Goal: Task Accomplishment & Management: Complete application form

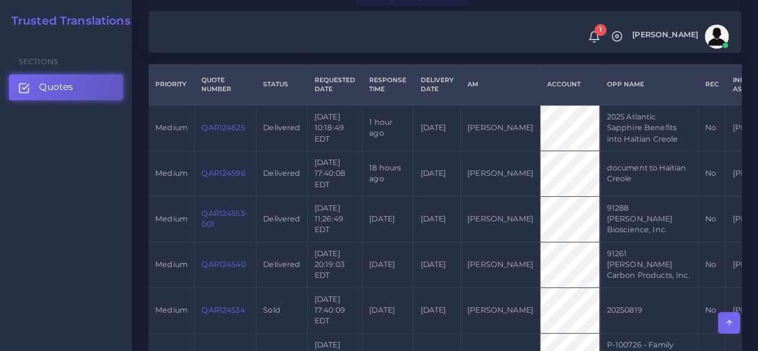
scroll to position [120, 0]
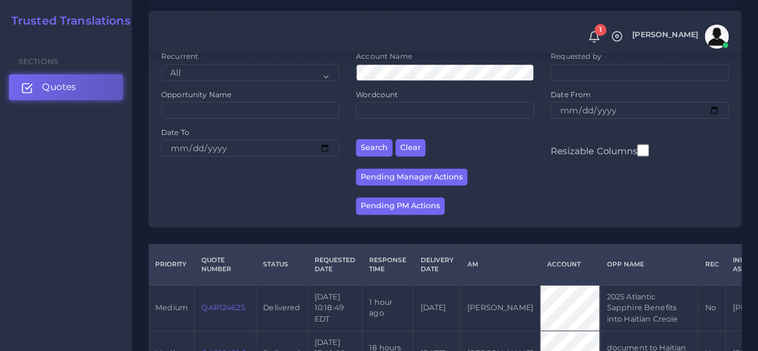
click at [89, 83] on link "Quotes" at bounding box center [66, 86] width 114 height 25
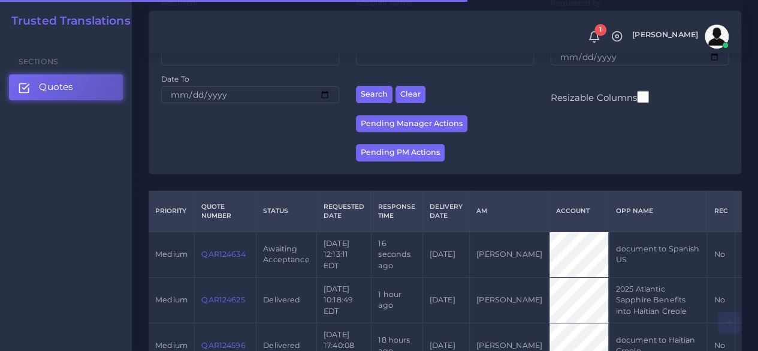
scroll to position [300, 0]
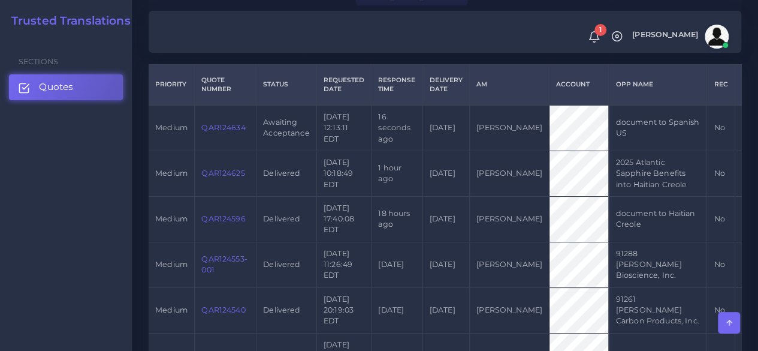
click at [228, 122] on td "QAR124634" at bounding box center [226, 128] width 62 height 46
click at [225, 129] on link "QAR124634" at bounding box center [223, 127] width 44 height 9
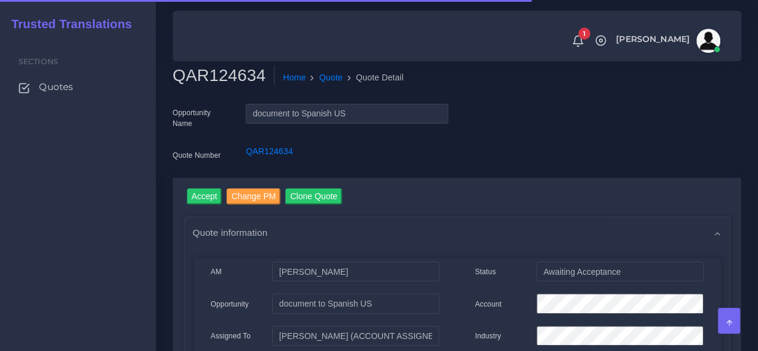
click at [221, 70] on h2 "QAR124634" at bounding box center [224, 75] width 102 height 20
copy h2 "QAR124634"
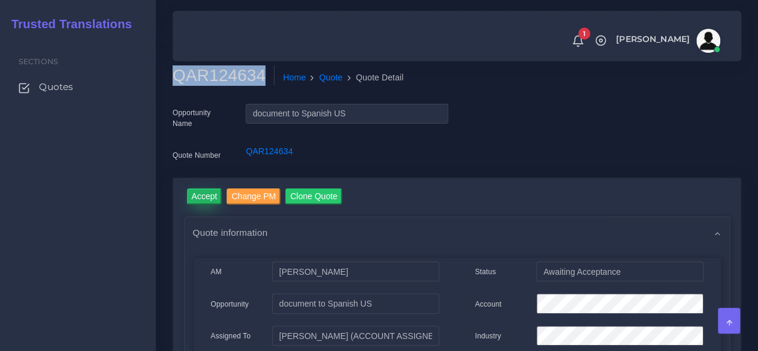
click at [207, 194] on input "Accept" at bounding box center [204, 196] width 35 height 16
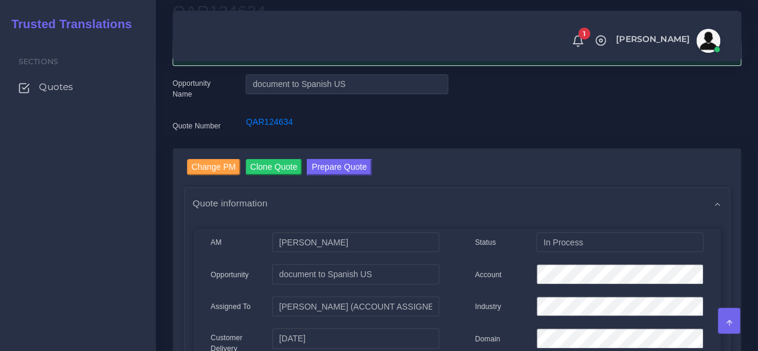
scroll to position [240, 0]
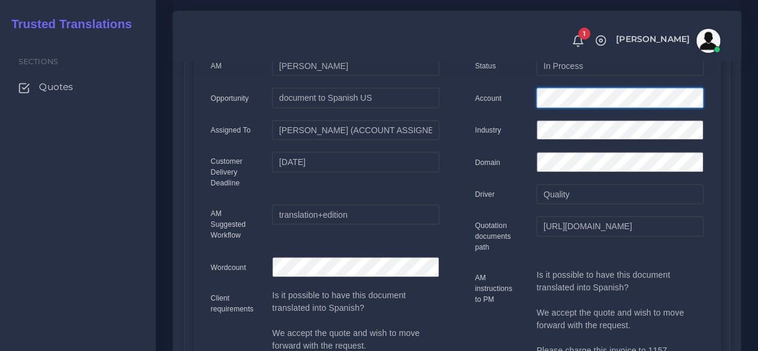
click at [529, 99] on div at bounding box center [619, 100] width 185 height 24
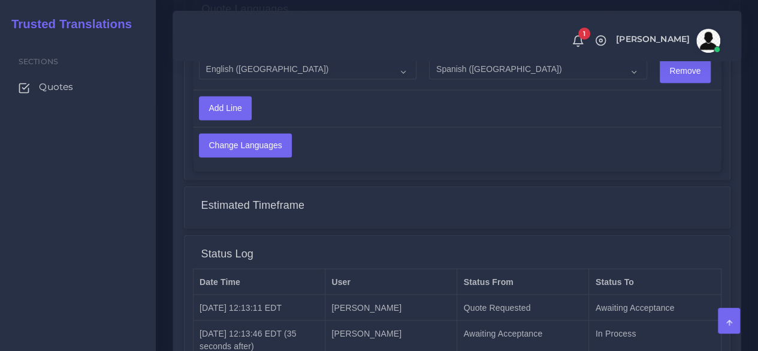
scroll to position [1084, 0]
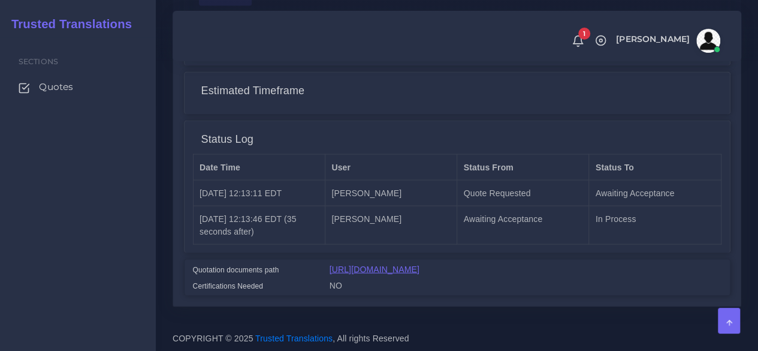
click at [420, 264] on link "https://workdrive.zoho.com/fgoh3e43b1a1fe2124b65bedd7c3c51a0e040/teams/fgoh3e43…" at bounding box center [375, 269] width 90 height 10
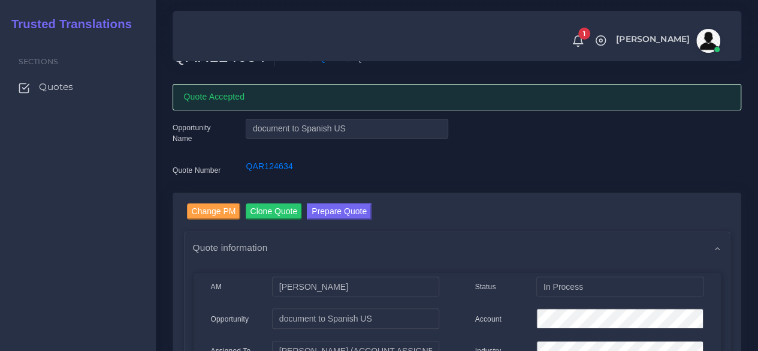
scroll to position [0, 0]
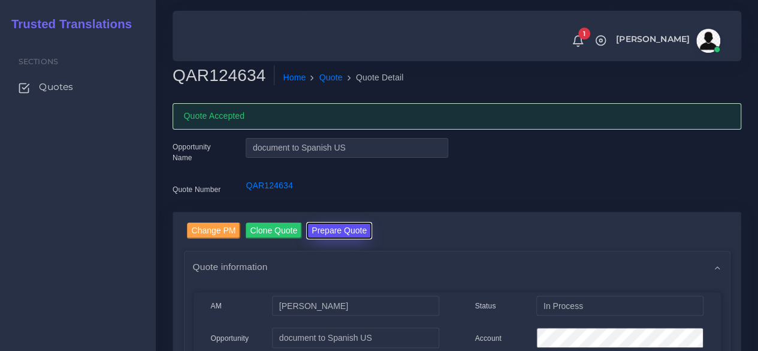
click at [329, 233] on button "Prepare Quote" at bounding box center [339, 230] width 65 height 16
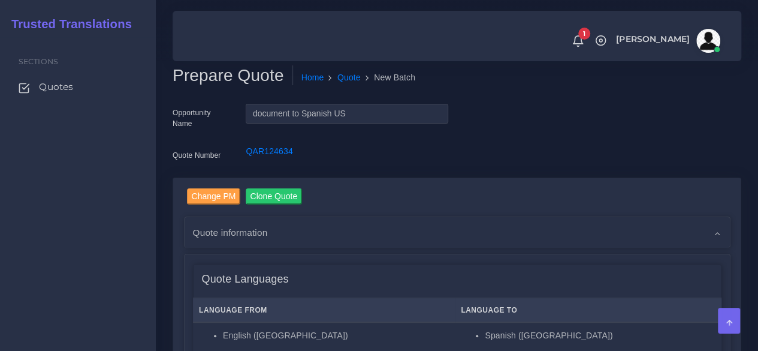
scroll to position [300, 0]
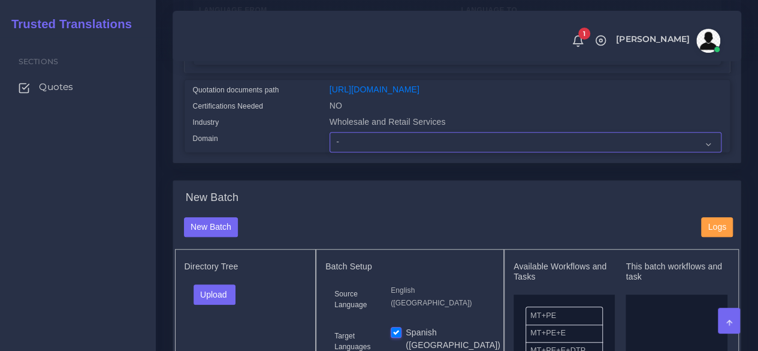
click at [357, 152] on select "- Advertising and Media Agriculture, Forestry and Fishing Architecture, Buildin…" at bounding box center [526, 142] width 392 height 20
select select "Human Resources - HR"
click at [330, 152] on select "- Advertising and Media Agriculture, Forestry and Fishing Architecture, Buildin…" at bounding box center [526, 142] width 392 height 20
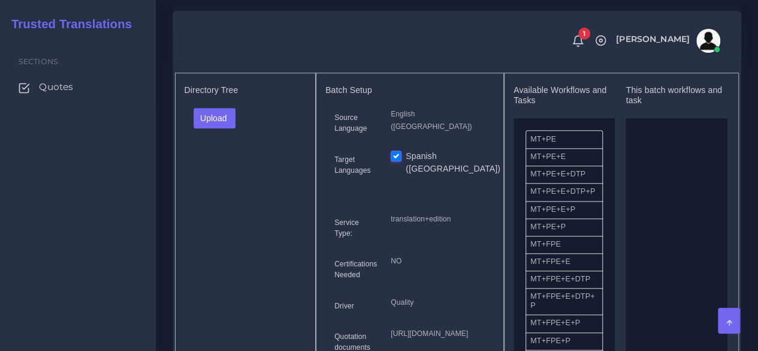
scroll to position [480, 0]
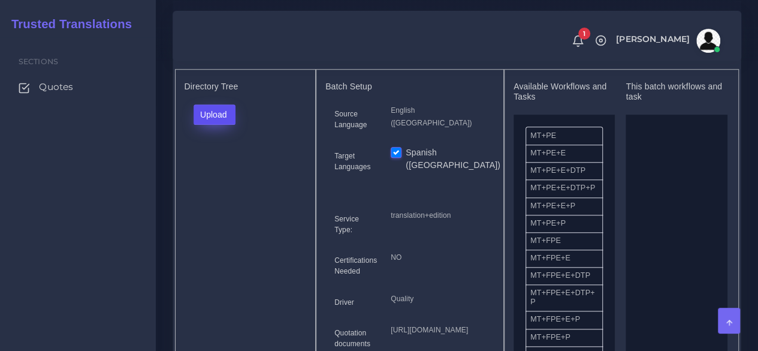
click at [200, 125] on button "Upload" at bounding box center [215, 114] width 43 height 20
click at [220, 167] on label "Files" at bounding box center [235, 159] width 83 height 15
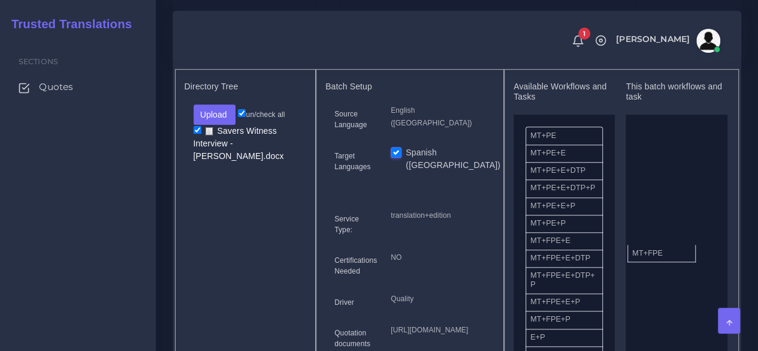
drag, startPoint x: 547, startPoint y: 264, endPoint x: 633, endPoint y: 272, distance: 86.6
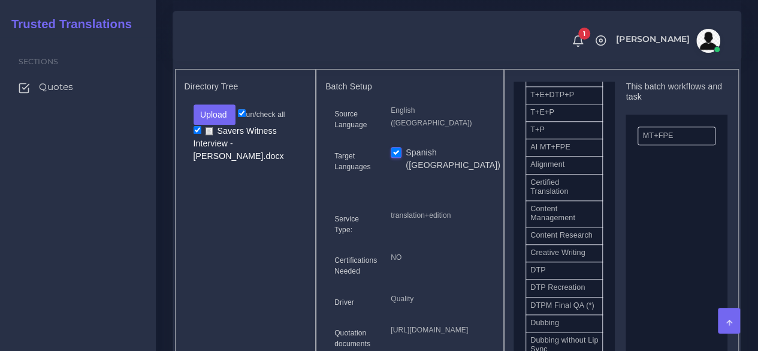
scroll to position [300, 0]
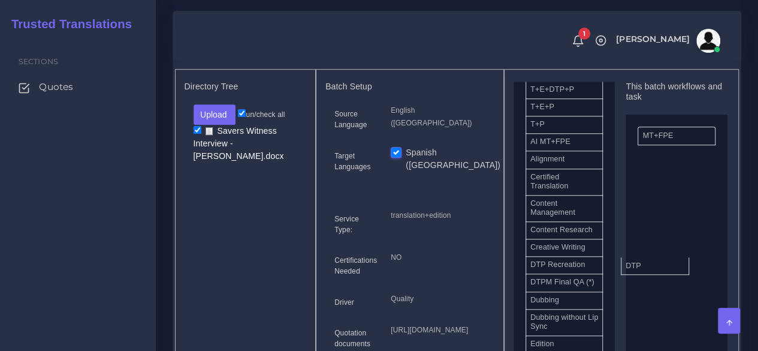
drag, startPoint x: 589, startPoint y: 298, endPoint x: 670, endPoint y: 287, distance: 81.7
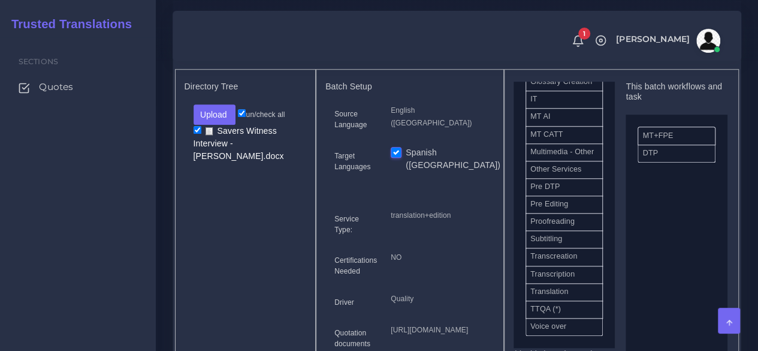
scroll to position [599, 0]
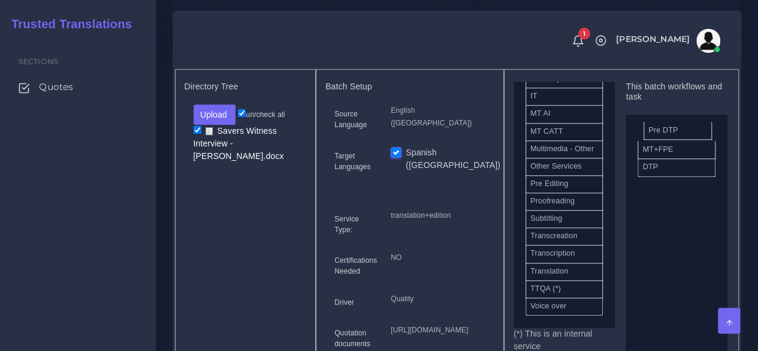
drag, startPoint x: 562, startPoint y: 251, endPoint x: 680, endPoint y: 150, distance: 155.2
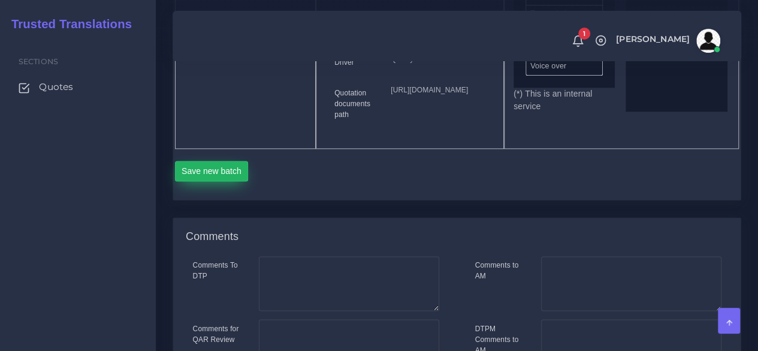
click at [213, 181] on button "Save new batch" at bounding box center [212, 171] width 74 height 20
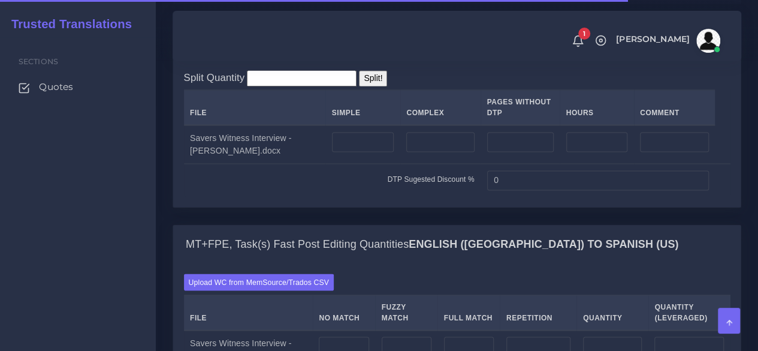
scroll to position [1079, 0]
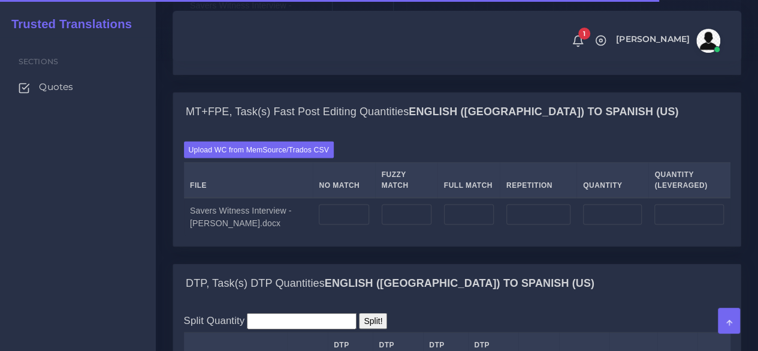
click at [342, 31] on td at bounding box center [362, 11] width 75 height 39
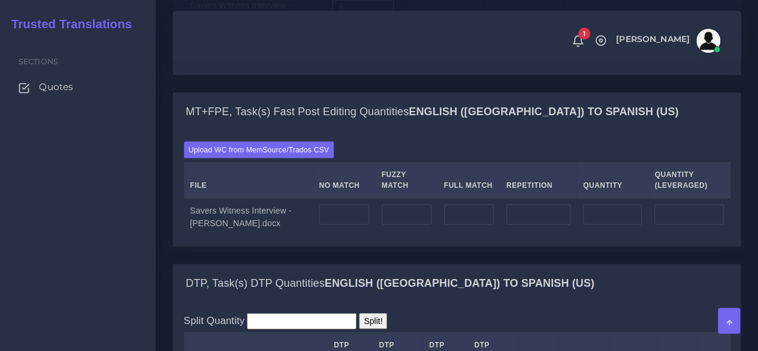
type input "2"
click at [408, 20] on input "number" at bounding box center [440, 9] width 68 height 20
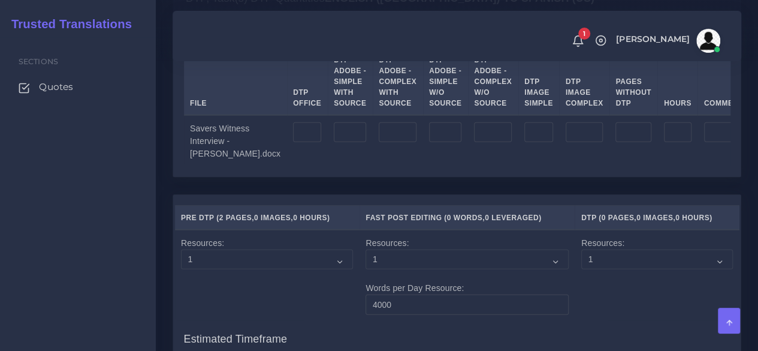
scroll to position [1379, 0]
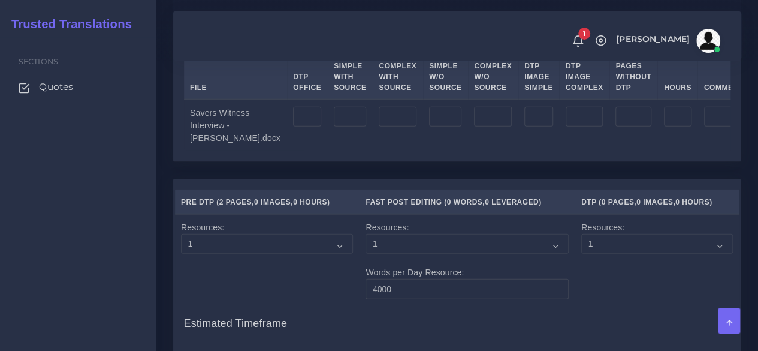
type input "2"
click at [293, 127] on input "number" at bounding box center [307, 117] width 28 height 20
type input "5"
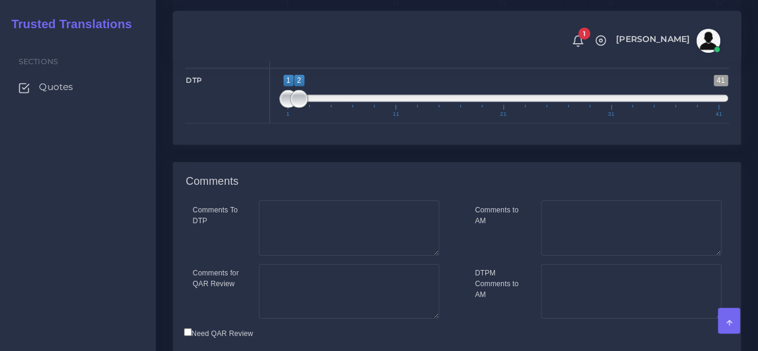
scroll to position [1991, 0]
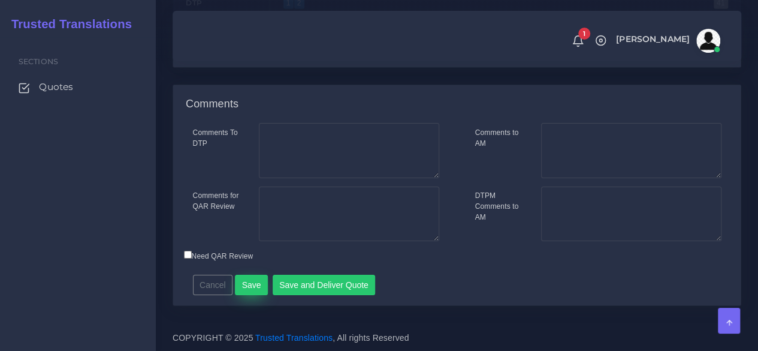
type input "4"
click at [253, 281] on button "Save" at bounding box center [251, 285] width 33 height 20
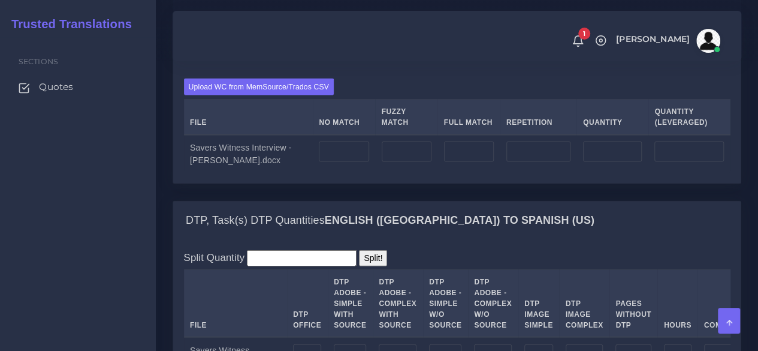
scroll to position [1259, 0]
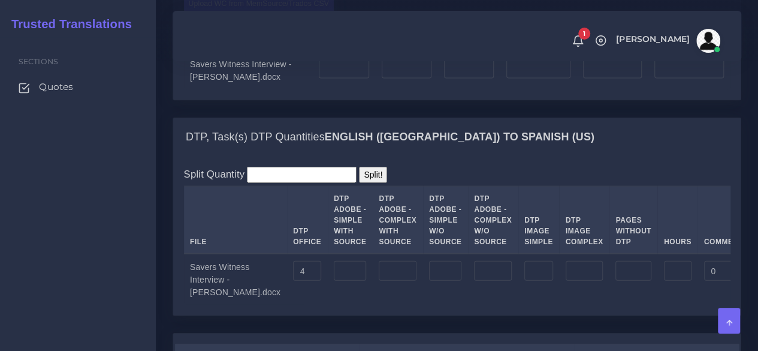
click at [242, 11] on label "Upload WC from MemSource/Trados CSV" at bounding box center [259, 3] width 150 height 16
click at [0, 0] on input "Upload WC from MemSource/Trados CSV" at bounding box center [0, 0] width 0 height 0
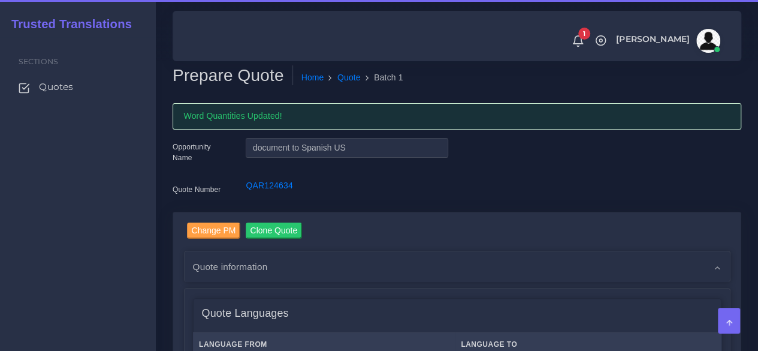
click at [106, 239] on div "Sections Quotes" at bounding box center [78, 193] width 156 height 313
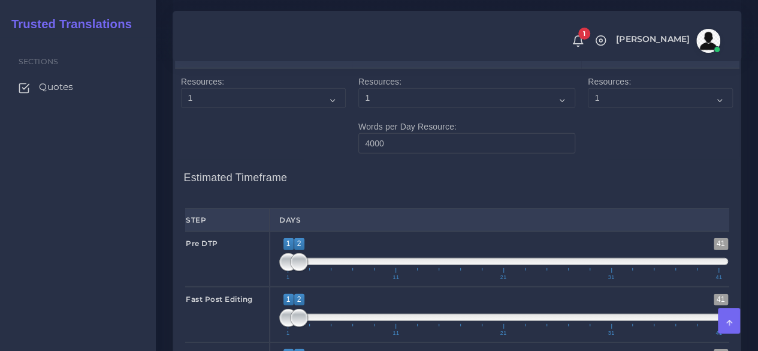
scroll to position [1798, 0]
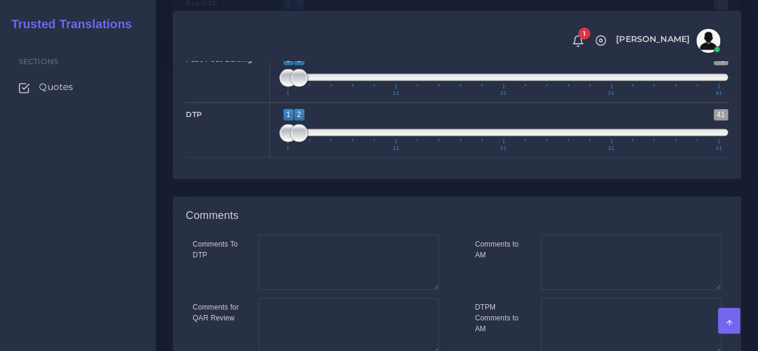
type input "1;1"
drag, startPoint x: 302, startPoint y: 141, endPoint x: 265, endPoint y: 143, distance: 37.2
click at [265, 47] on div "Pre DTP 1 41 1 1 1 — 1 1 11 21 31 41 1;1" at bounding box center [457, 19] width 562 height 55
type input "1;1"
drag, startPoint x: 295, startPoint y: 197, endPoint x: 260, endPoint y: 203, distance: 35.3
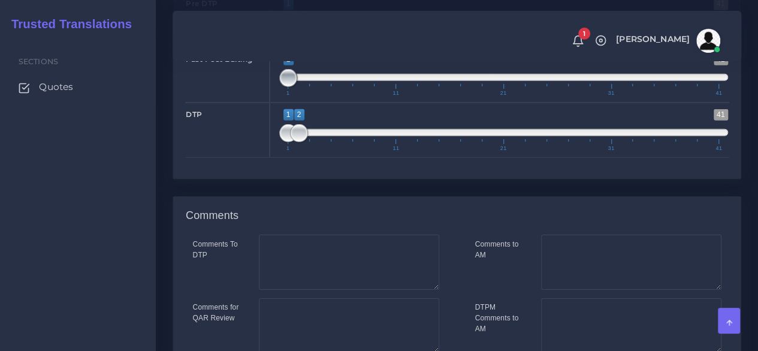
click at [260, 102] on div "Fast Post Editing 1 41 1 1 1 — 1 1 11 21 31 41 1;1" at bounding box center [457, 74] width 562 height 55
type input "1;1"
drag, startPoint x: 298, startPoint y: 251, endPoint x: 179, endPoint y: 255, distance: 119.9
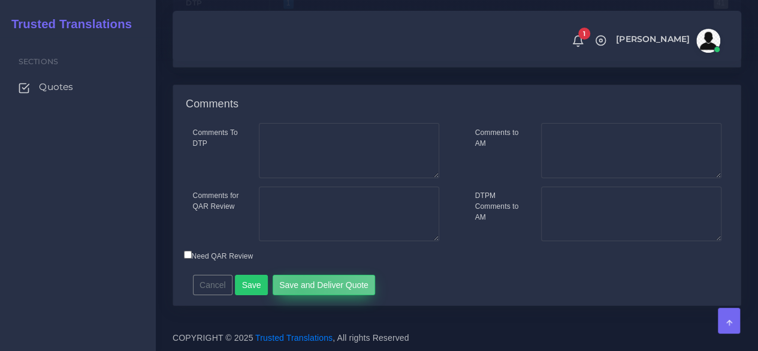
click at [296, 291] on button "Save and Deliver Quote" at bounding box center [324, 285] width 103 height 20
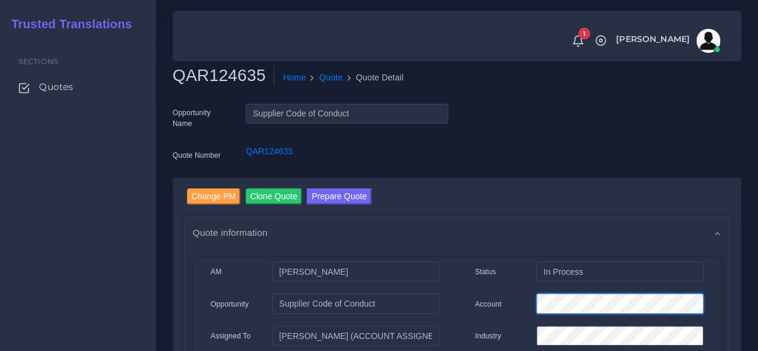
click at [524, 297] on div "Account" at bounding box center [589, 305] width 246 height 24
click at [235, 70] on h2 "QAR124635" at bounding box center [224, 75] width 102 height 20
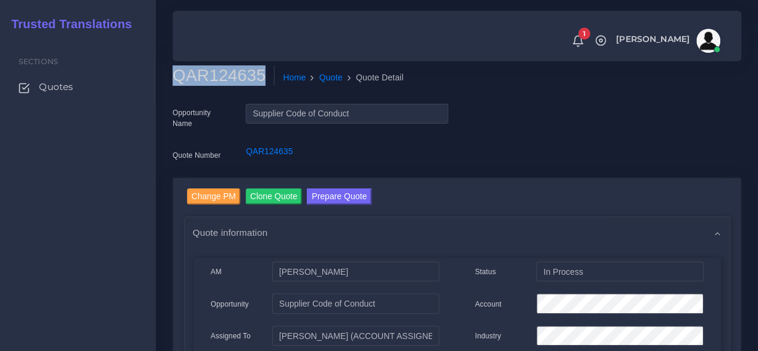
click at [235, 70] on h2 "QAR124635" at bounding box center [224, 75] width 102 height 20
copy h2 "QAR124635"
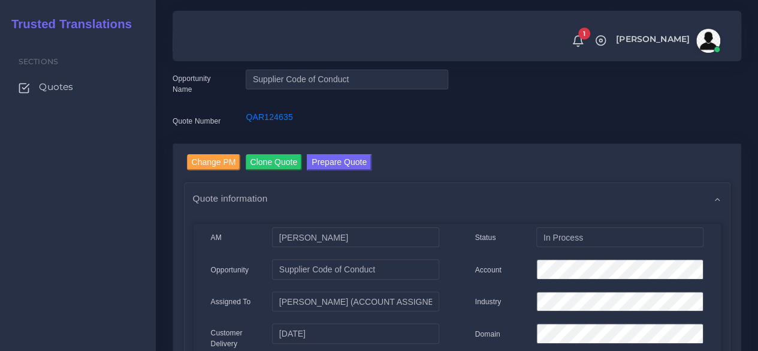
scroll to position [60, 0]
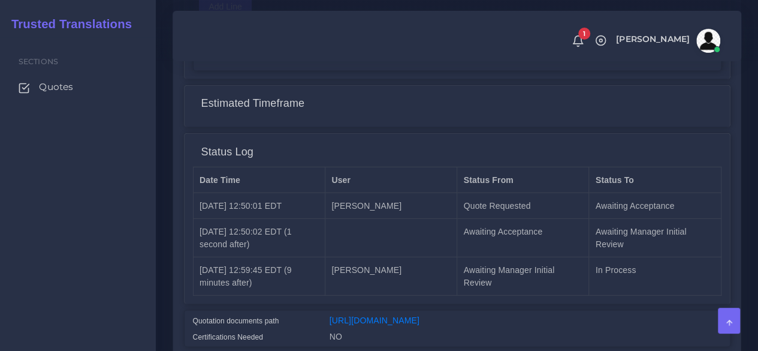
scroll to position [1600, 0]
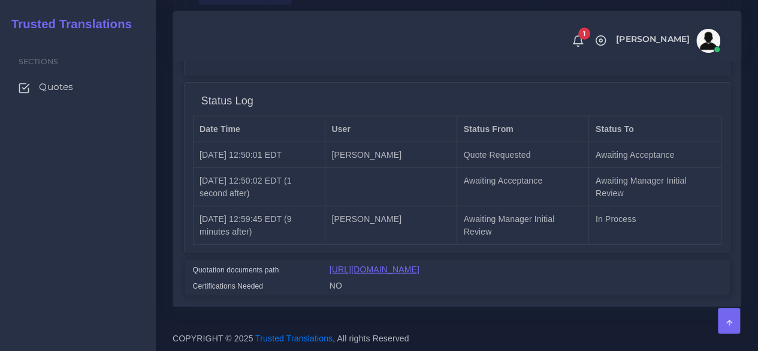
click at [352, 264] on link "[URL][DOMAIN_NAME]" at bounding box center [375, 269] width 90 height 10
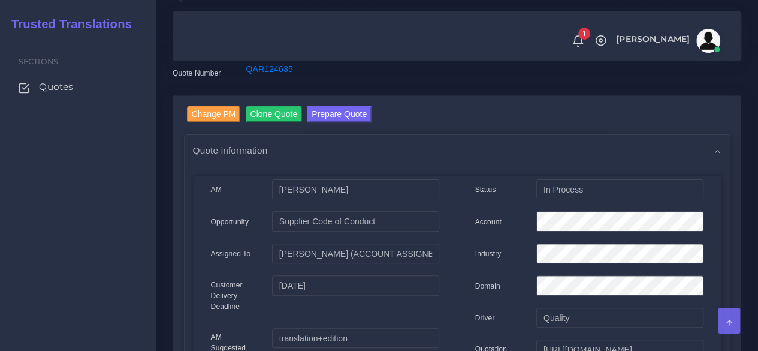
scroll to position [0, 0]
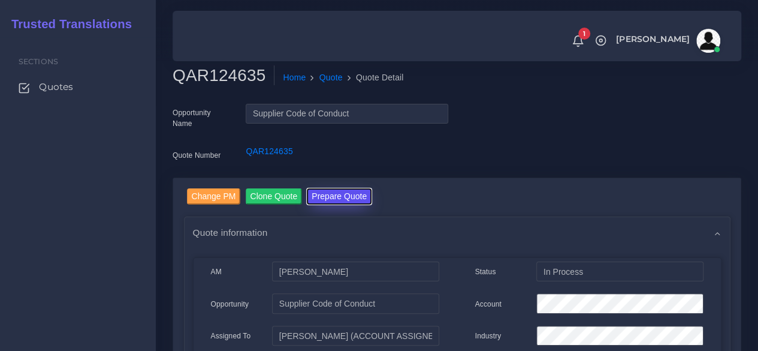
click at [328, 194] on button "Prepare Quote" at bounding box center [339, 196] width 65 height 16
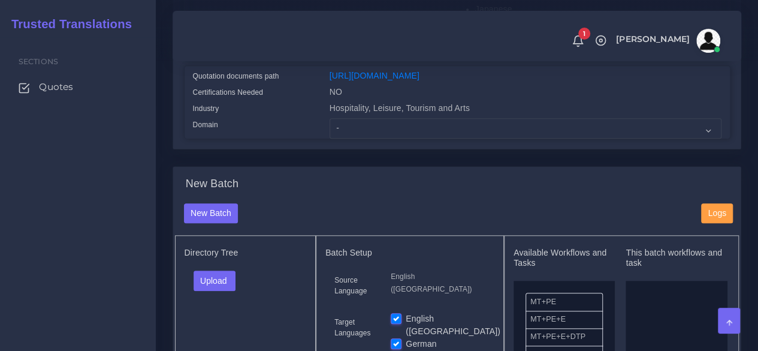
scroll to position [480, 0]
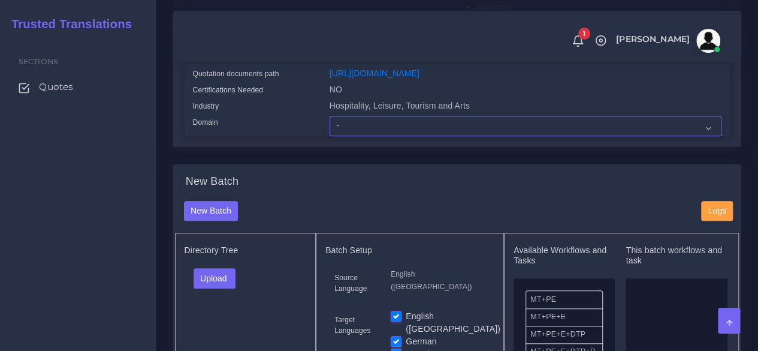
click at [353, 136] on select "- Advertising and Media Agriculture, Forestry and Fishing Architecture, Buildin…" at bounding box center [526, 126] width 392 height 20
select select "Human Resources - HR"
click at [330, 136] on select "- Advertising and Media Agriculture, Forestry and Fishing Architecture, Buildin…" at bounding box center [526, 126] width 392 height 20
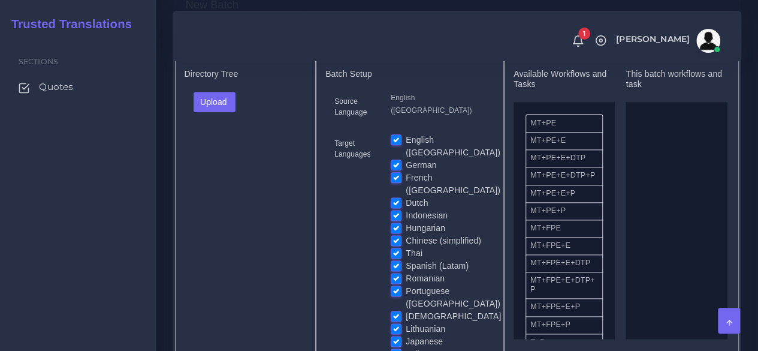
scroll to position [659, 0]
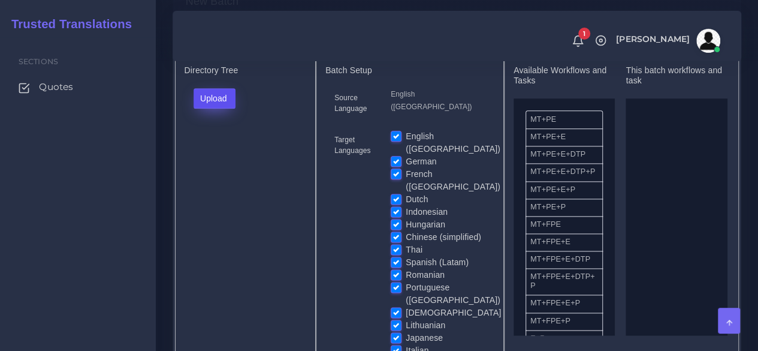
click at [227, 108] on button "Upload" at bounding box center [215, 98] width 43 height 20
click at [223, 151] on label "Files" at bounding box center [235, 143] width 83 height 15
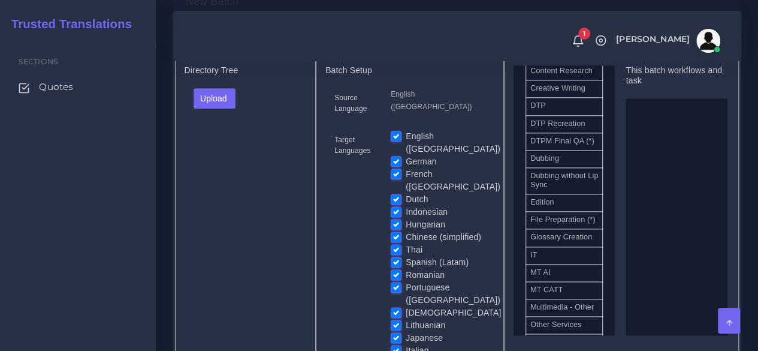
scroll to position [480, 0]
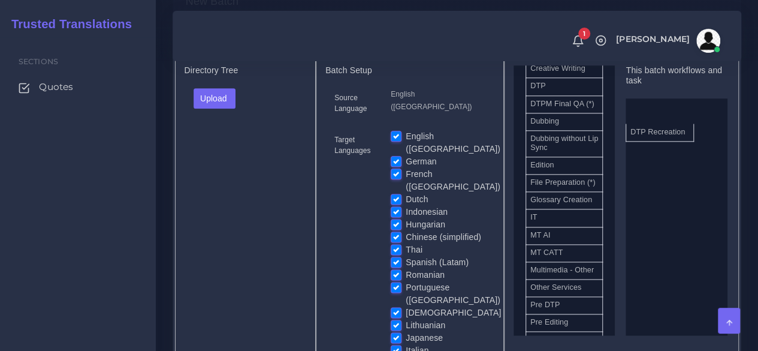
drag, startPoint x: 560, startPoint y: 144, endPoint x: 661, endPoint y: 160, distance: 101.3
click at [406, 168] on label "German" at bounding box center [421, 161] width 31 height 13
click at [398, 166] on input "German" at bounding box center [396, 160] width 11 height 11
checkbox input "false"
click at [406, 184] on label "French ([GEOGRAPHIC_DATA])" at bounding box center [453, 180] width 95 height 25
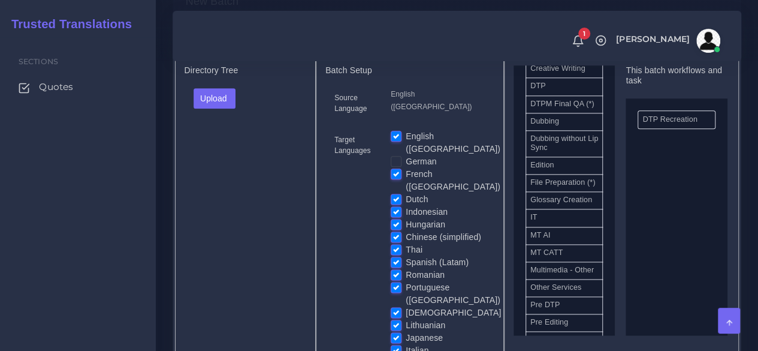
click at [393, 179] on input "French ([GEOGRAPHIC_DATA])" at bounding box center [396, 173] width 11 height 11
checkbox input "false"
click at [406, 198] on label "Dutch" at bounding box center [417, 199] width 22 height 13
click at [396, 198] on input "Dutch" at bounding box center [396, 198] width 11 height 11
checkbox input "false"
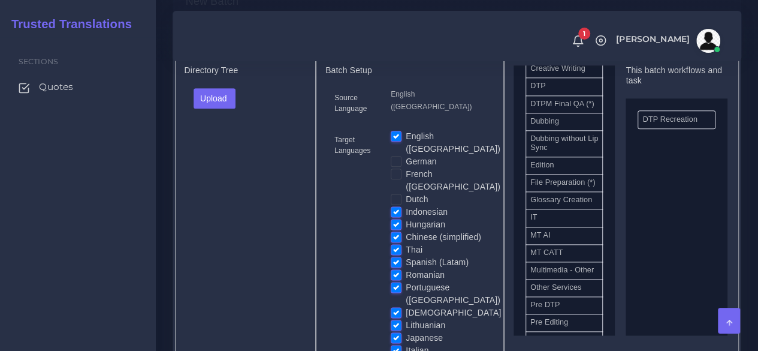
click at [406, 210] on label "Indonesian" at bounding box center [427, 212] width 42 height 13
click at [396, 210] on input "Indonesian" at bounding box center [396, 211] width 11 height 11
checkbox input "false"
click at [395, 231] on input "Chinese (simplified)" at bounding box center [396, 236] width 11 height 11
checkbox input "false"
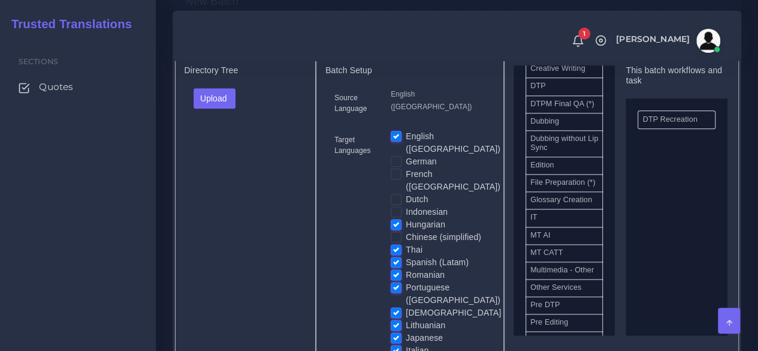
click at [406, 221] on label "Hungarian" at bounding box center [426, 224] width 40 height 13
click at [395, 221] on input "Hungarian" at bounding box center [396, 223] width 11 height 11
checkbox input "false"
click at [406, 246] on label "Thai" at bounding box center [414, 249] width 17 height 13
click at [392, 246] on input "Thai" at bounding box center [396, 248] width 11 height 11
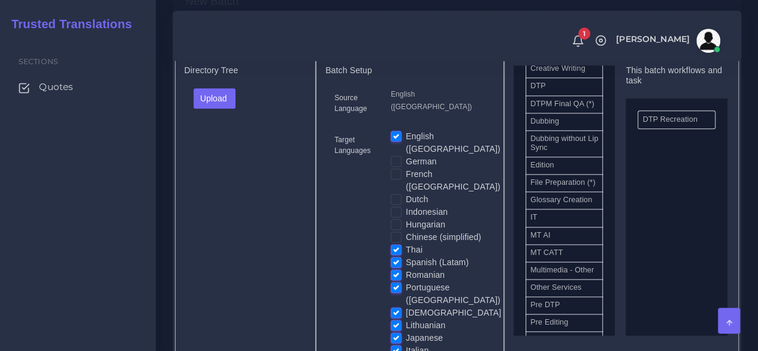
checkbox input "false"
click at [406, 258] on label "Spanish (Latam)" at bounding box center [437, 262] width 63 height 13
click at [394, 258] on input "Spanish (Latam)" at bounding box center [396, 261] width 11 height 11
checkbox input "false"
click at [406, 270] on label "Romanian" at bounding box center [425, 275] width 39 height 13
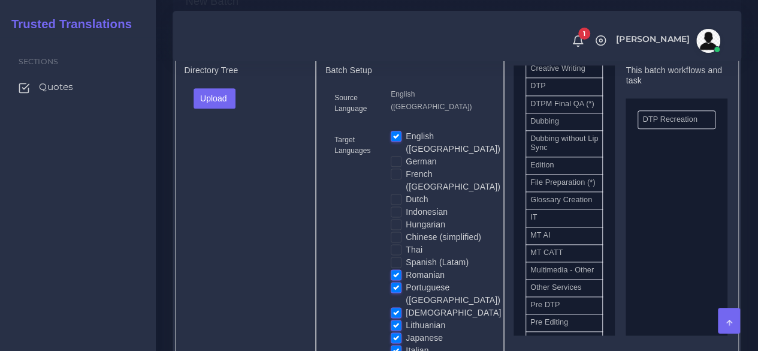
click at [398, 270] on input "Romanian" at bounding box center [396, 274] width 11 height 11
checkbox input "false"
click at [406, 282] on label "Portuguese ([GEOGRAPHIC_DATA])" at bounding box center [453, 293] width 95 height 25
click at [397, 282] on input "Portuguese ([GEOGRAPHIC_DATA])" at bounding box center [396, 286] width 11 height 11
checkbox input "false"
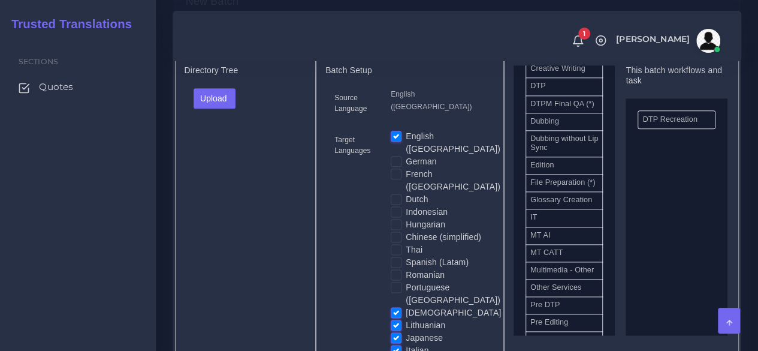
click at [406, 306] on label "[DEMOGRAPHIC_DATA]" at bounding box center [453, 312] width 95 height 13
click at [397, 306] on input "[DEMOGRAPHIC_DATA]" at bounding box center [396, 311] width 11 height 11
checkbox input "false"
click at [406, 319] on label "Lithuanian" at bounding box center [426, 325] width 40 height 13
click at [396, 319] on input "Lithuanian" at bounding box center [396, 324] width 11 height 11
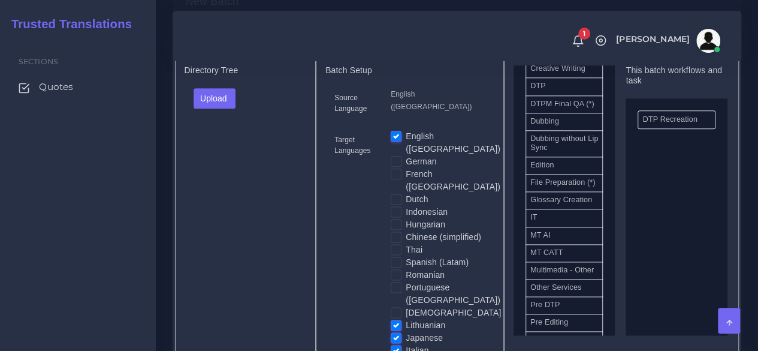
checkbox input "false"
click at [406, 344] on label "Italian" at bounding box center [417, 350] width 23 height 13
click at [394, 344] on input "Italian" at bounding box center [396, 349] width 11 height 11
checkbox input "false"
click at [406, 331] on label "Japanese" at bounding box center [424, 337] width 37 height 13
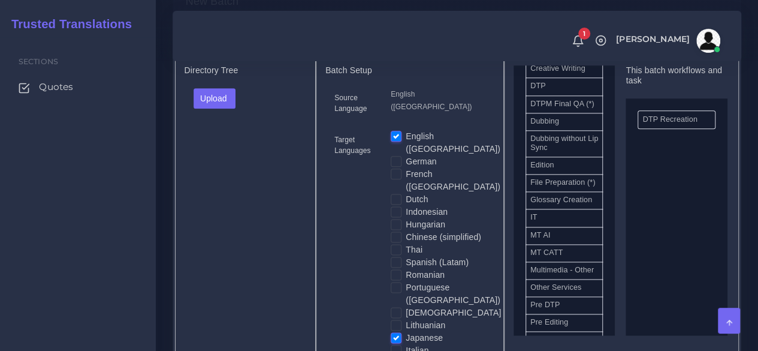
click at [391, 331] on input "Japanese" at bounding box center [396, 336] width 11 height 11
checkbox input "false"
click at [235, 108] on button "Upload" at bounding box center [215, 98] width 43 height 20
click at [236, 151] on label "Files" at bounding box center [235, 143] width 83 height 15
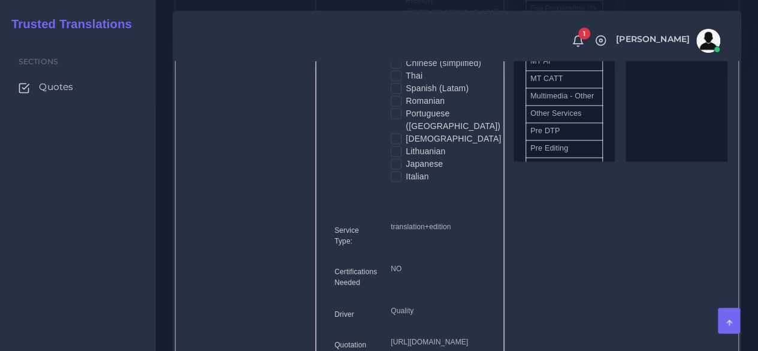
scroll to position [1019, 0]
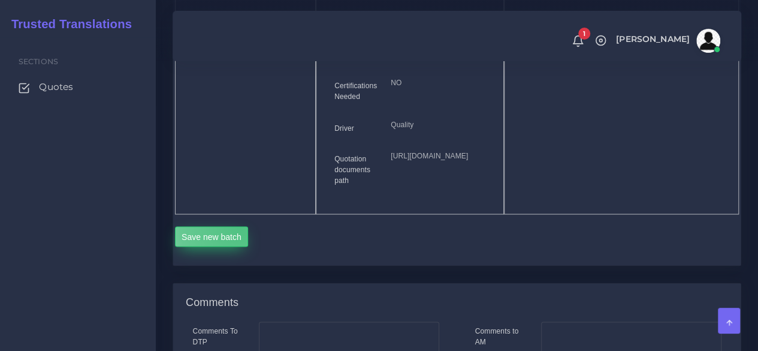
click at [240, 246] on button "Save new batch" at bounding box center [212, 236] width 74 height 20
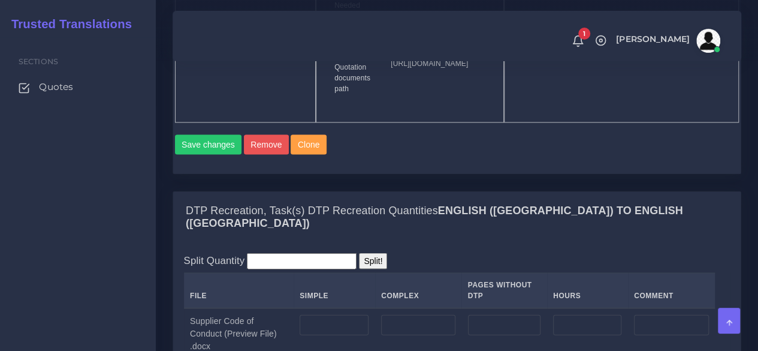
scroll to position [1199, 0]
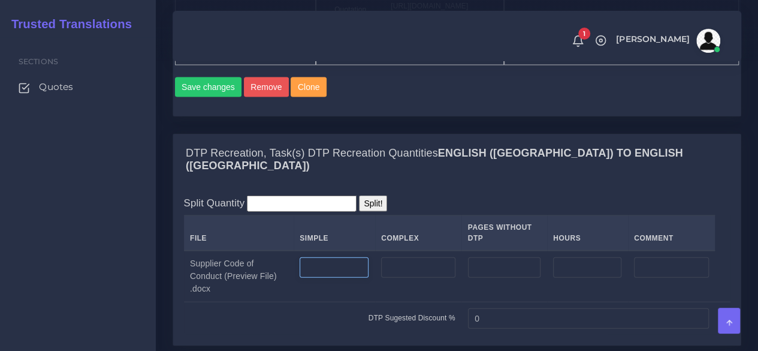
click at [348, 278] on input "number" at bounding box center [334, 267] width 69 height 20
type input "6"
click at [411, 278] on input "number" at bounding box center [418, 267] width 74 height 20
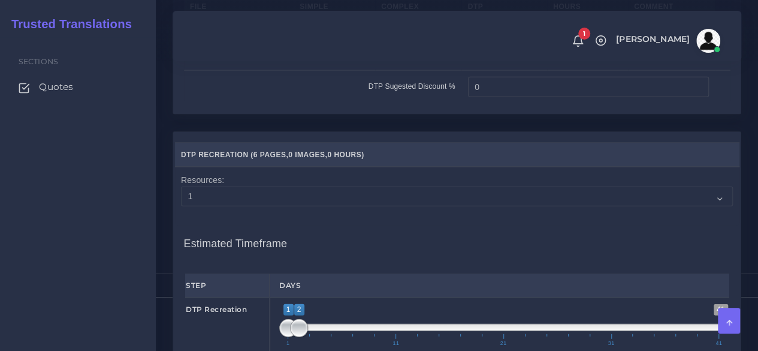
scroll to position [1498, 0]
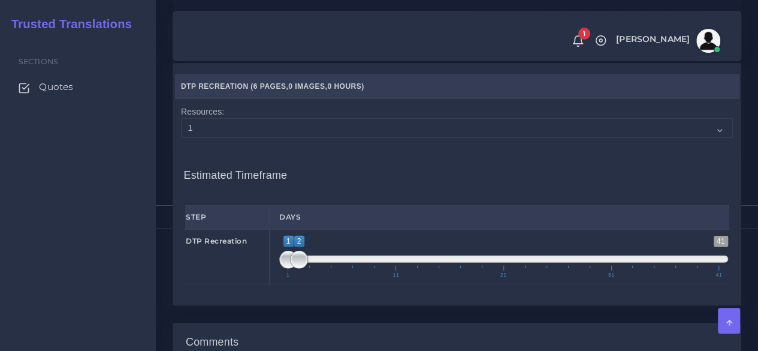
type input "4"
drag, startPoint x: 309, startPoint y: 279, endPoint x: 291, endPoint y: 280, distance: 18.0
click at [291, 278] on span "1 41 2 3 2 — 3 1 11 21 31 41" at bounding box center [503, 257] width 449 height 42
drag, startPoint x: 291, startPoint y: 280, endPoint x: 264, endPoint y: 283, distance: 27.7
click at [264, 283] on div "DTP Recreation 1 41 1 3 1 — 3 1 11 21 31 41 1;3" at bounding box center [457, 256] width 562 height 55
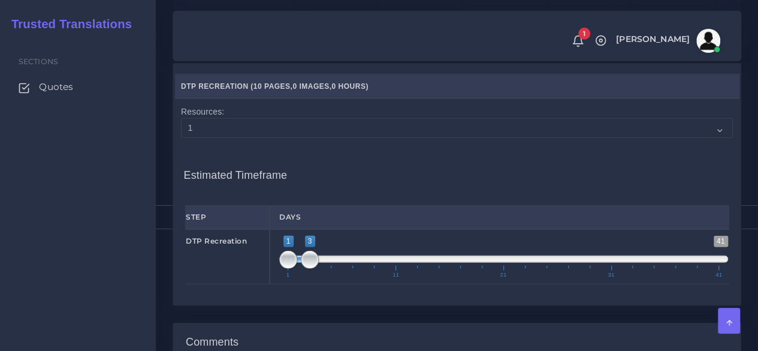
type input "1;1"
drag, startPoint x: 302, startPoint y: 285, endPoint x: 269, endPoint y: 284, distance: 33.6
click at [269, 284] on div "DTP Recreation 1 41 1 1 1 — 1 1 11 21 31 41 1;1" at bounding box center [457, 256] width 562 height 55
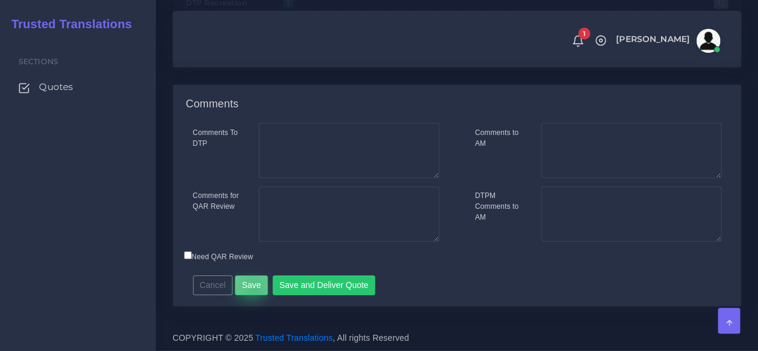
click at [252, 289] on button "Save" at bounding box center [251, 285] width 33 height 20
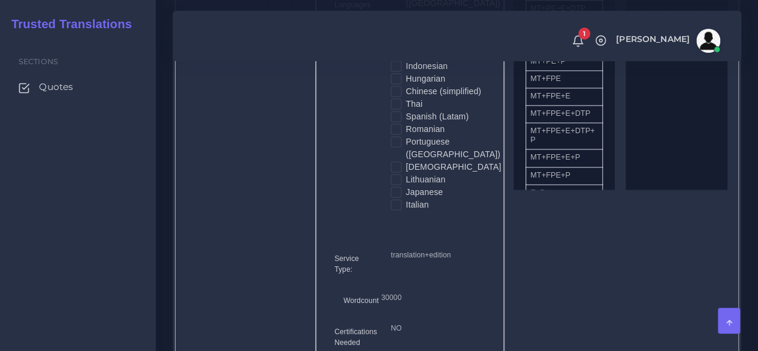
scroll to position [599, 0]
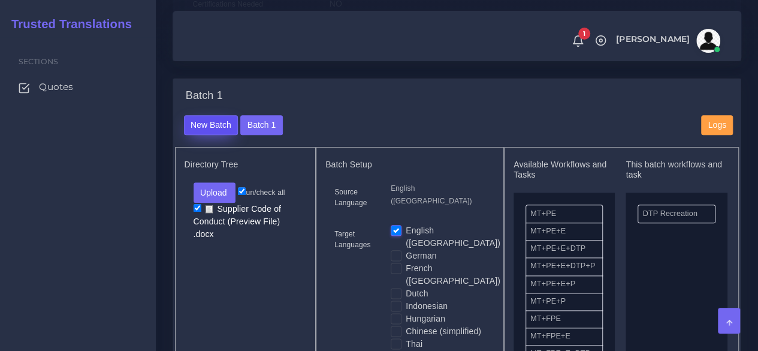
click at [218, 135] on button "New Batch" at bounding box center [211, 125] width 55 height 20
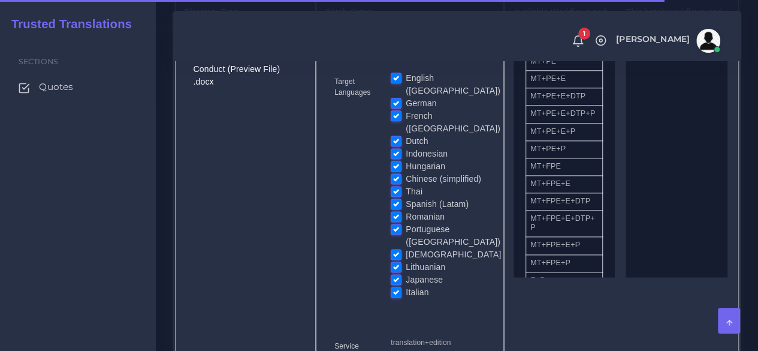
scroll to position [719, 0]
click at [406, 95] on label "English ([GEOGRAPHIC_DATA])" at bounding box center [453, 82] width 95 height 25
click at [394, 81] on input "English ([GEOGRAPHIC_DATA])" at bounding box center [396, 75] width 11 height 11
checkbox input "false"
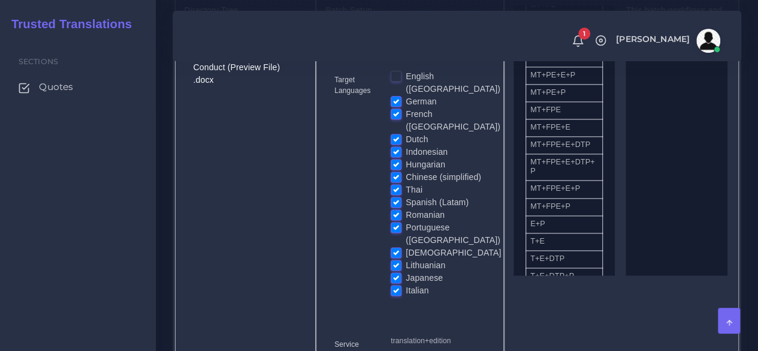
scroll to position [120, 0]
drag, startPoint x: 560, startPoint y: 202, endPoint x: 670, endPoint y: 201, distance: 109.7
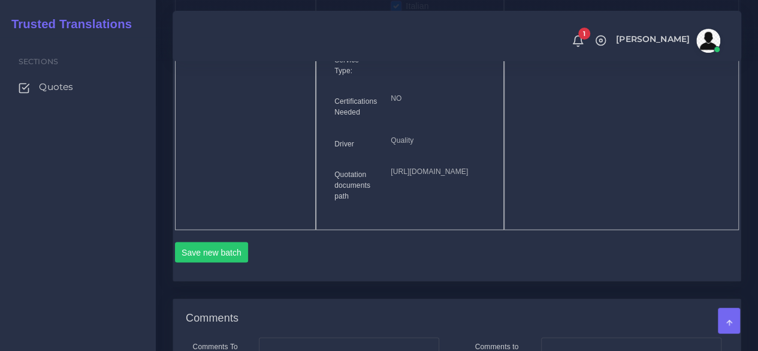
scroll to position [1139, 0]
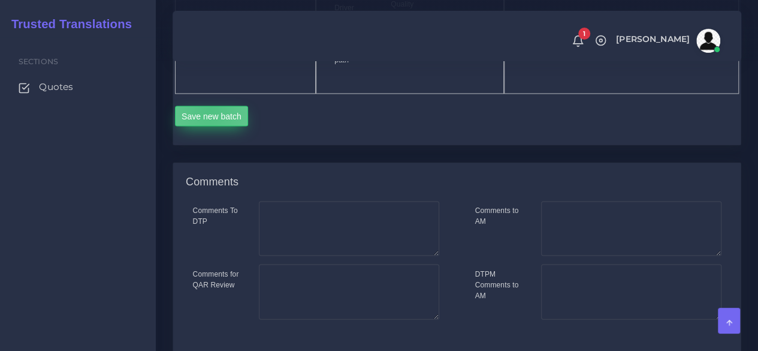
click at [210, 126] on button "Save new batch" at bounding box center [212, 116] width 74 height 20
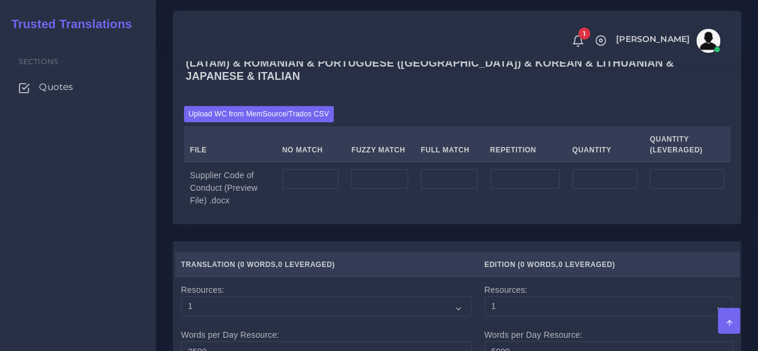
scroll to position [1319, 0]
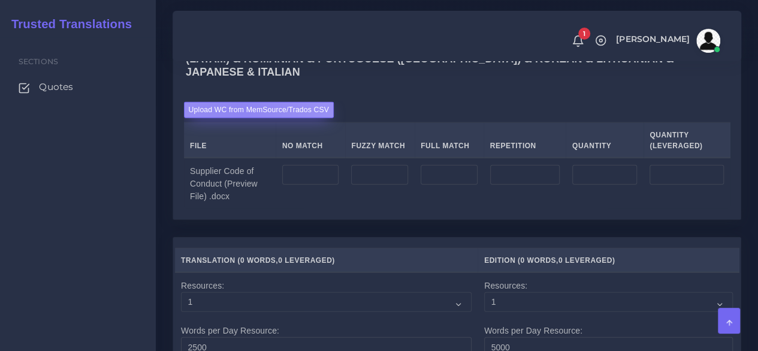
click at [241, 118] on label "Upload WC from MemSource/Trados CSV" at bounding box center [259, 110] width 150 height 16
click at [0, 0] on input "Upload WC from MemSource/Trados CSV" at bounding box center [0, 0] width 0 height 0
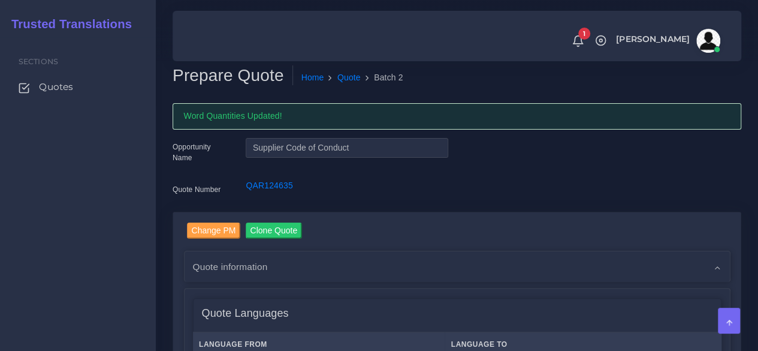
click at [138, 274] on div "Sections Quotes" at bounding box center [78, 193] width 156 height 313
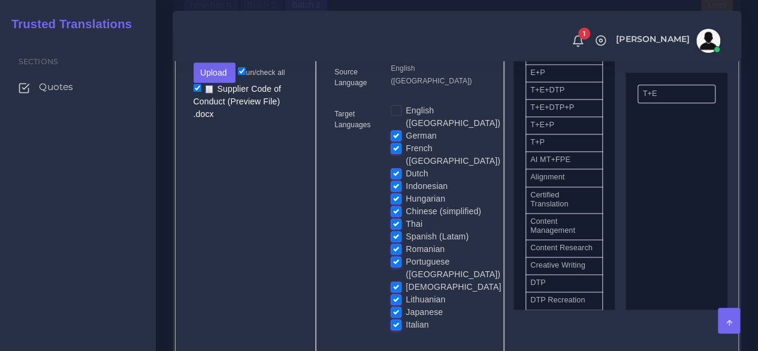
scroll to position [300, 0]
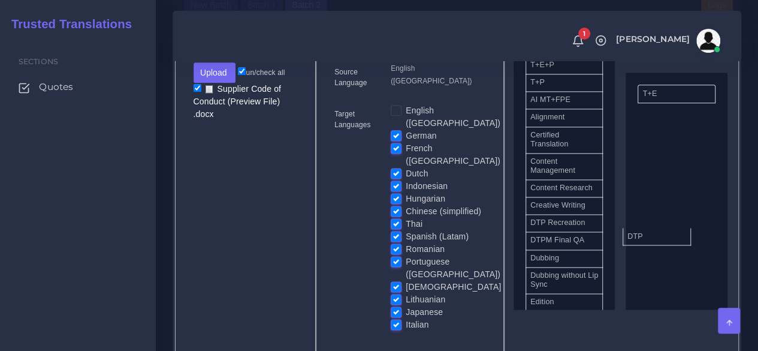
drag, startPoint x: 592, startPoint y: 254, endPoint x: 662, endPoint y: 254, distance: 70.1
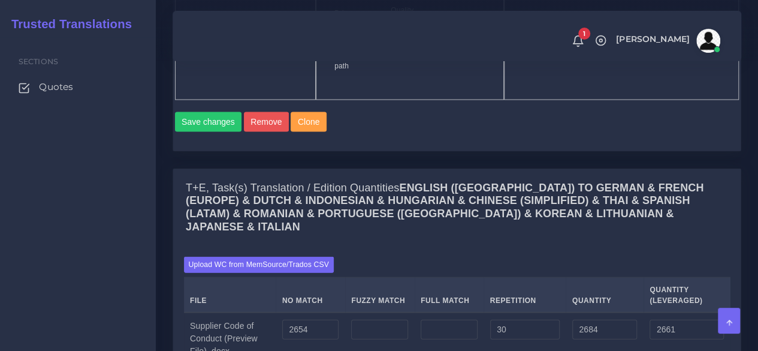
scroll to position [1199, 0]
click at [217, 132] on button "Save changes" at bounding box center [208, 121] width 67 height 20
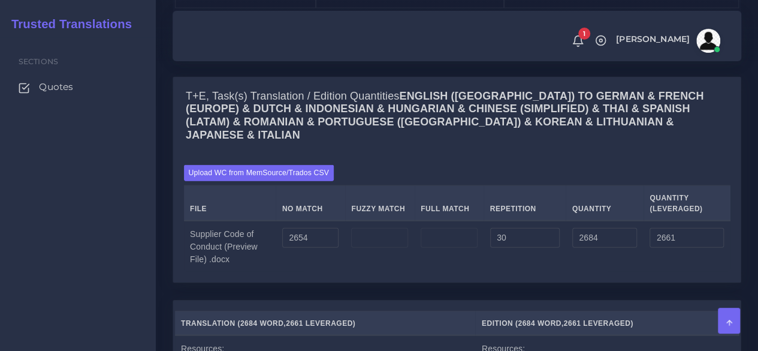
scroll to position [1439, 0]
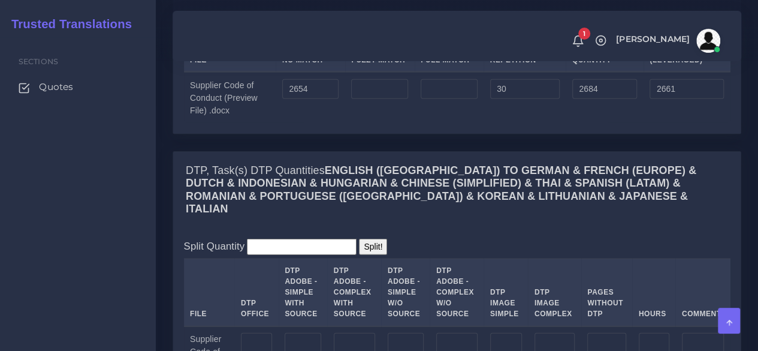
scroll to position [1618, 0]
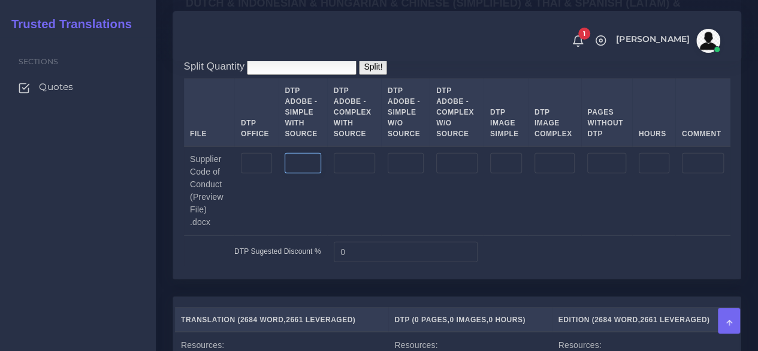
click at [306, 173] on input "number" at bounding box center [303, 163] width 36 height 20
type input "6"
click at [347, 173] on input "number" at bounding box center [354, 163] width 41 height 20
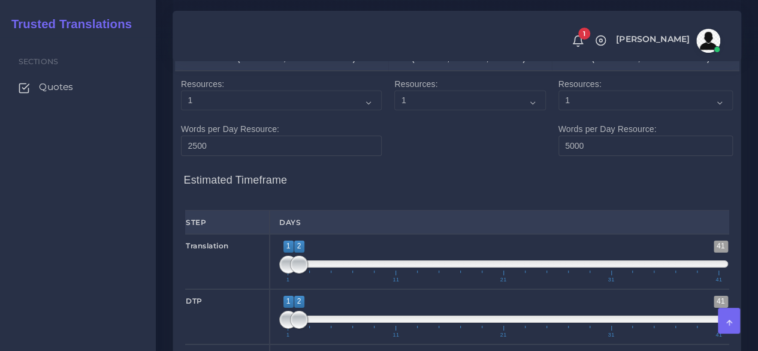
scroll to position [1918, 0]
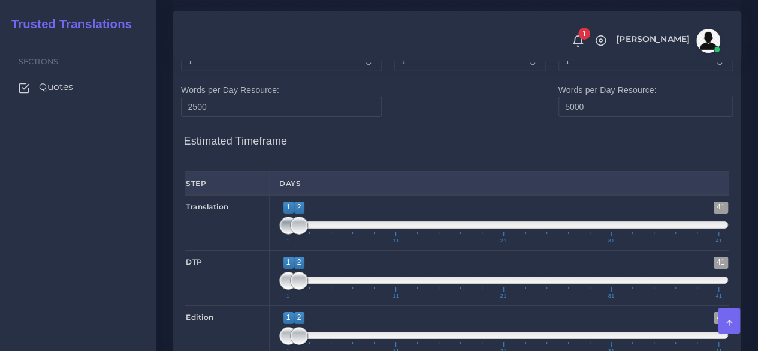
type input "4"
type input "2;2"
drag, startPoint x: 287, startPoint y: 225, endPoint x: 294, endPoint y: 225, distance: 7.8
click at [294, 225] on span at bounding box center [299, 225] width 18 height 18
drag, startPoint x: 301, startPoint y: 340, endPoint x: 308, endPoint y: 340, distance: 6.6
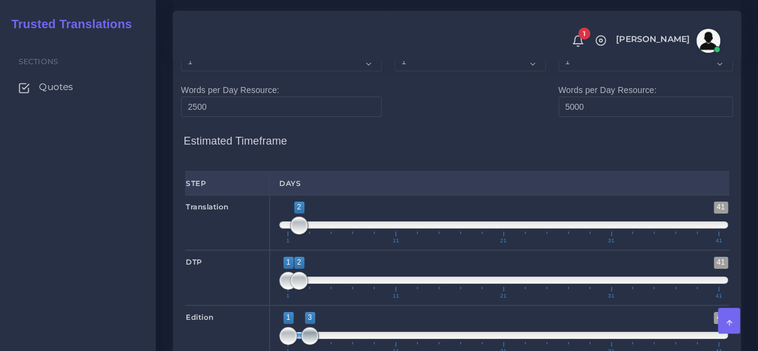
click at [308, 340] on span at bounding box center [310, 336] width 18 height 18
type input "3;3"
drag, startPoint x: 291, startPoint y: 339, endPoint x: 307, endPoint y: 339, distance: 16.8
click at [307, 339] on span at bounding box center [310, 336] width 18 height 18
drag, startPoint x: 299, startPoint y: 285, endPoint x: 328, endPoint y: 284, distance: 29.4
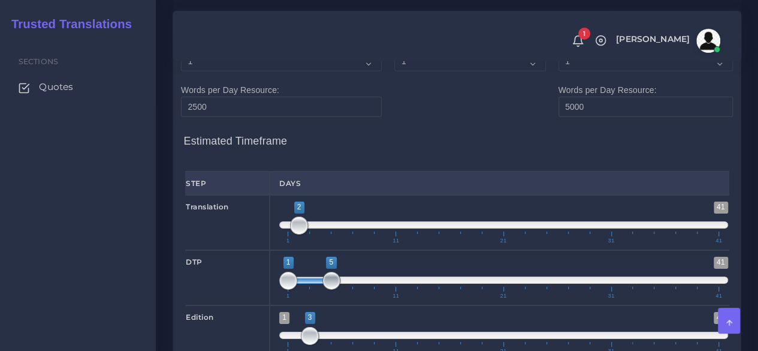
click at [328, 284] on span at bounding box center [331, 281] width 18 height 18
type input "3;5"
drag, startPoint x: 291, startPoint y: 284, endPoint x: 313, endPoint y: 285, distance: 22.2
click at [313, 285] on span at bounding box center [310, 281] width 18 height 18
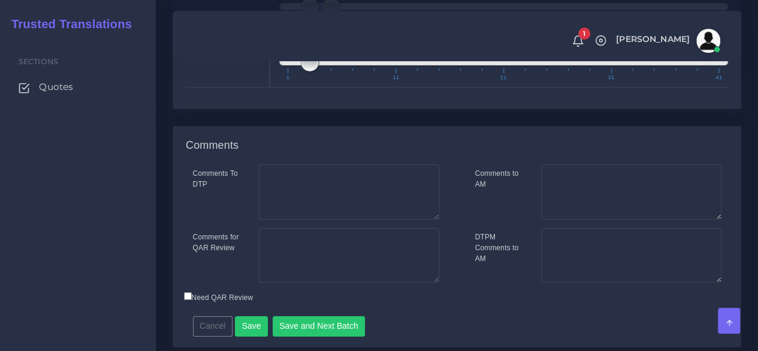
scroll to position [2218, 0]
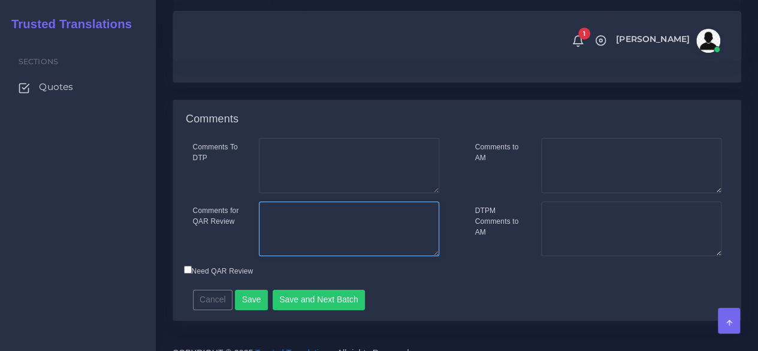
click at [418, 235] on textarea "Comments for QAR Review" at bounding box center [349, 228] width 180 height 55
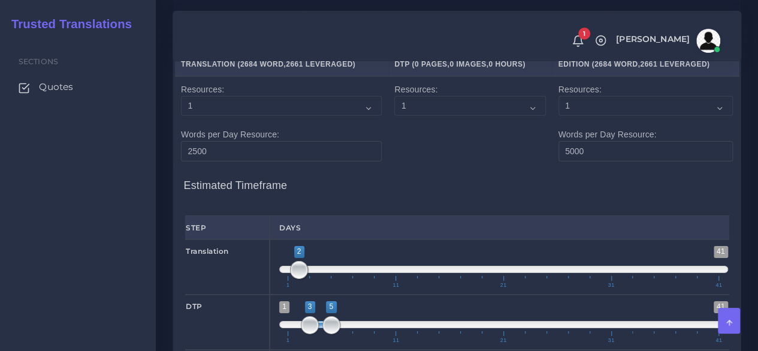
scroll to position [1756, 0]
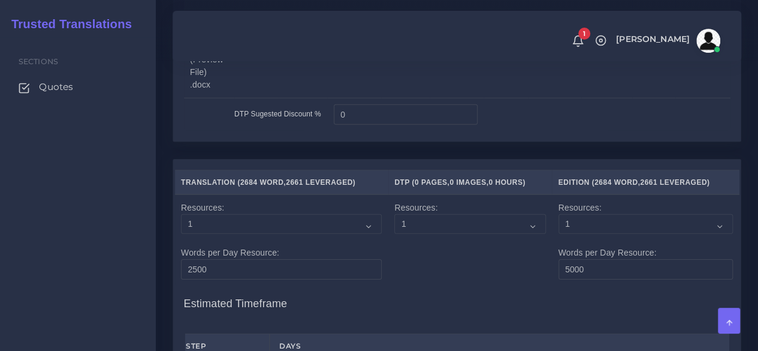
type textarea "Translation + Edition, like in the old times. Resources will be reminded of the…"
drag, startPoint x: 363, startPoint y: 126, endPoint x: 291, endPoint y: 129, distance: 72.0
click at [291, 129] on tr "DTP Sugested Discount % 0" at bounding box center [457, 114] width 547 height 33
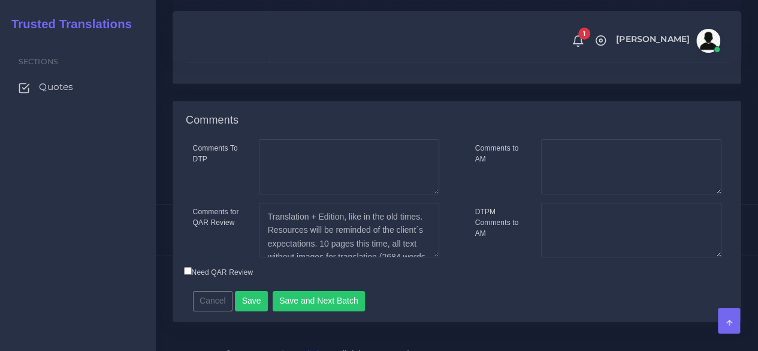
scroll to position [2235, 0]
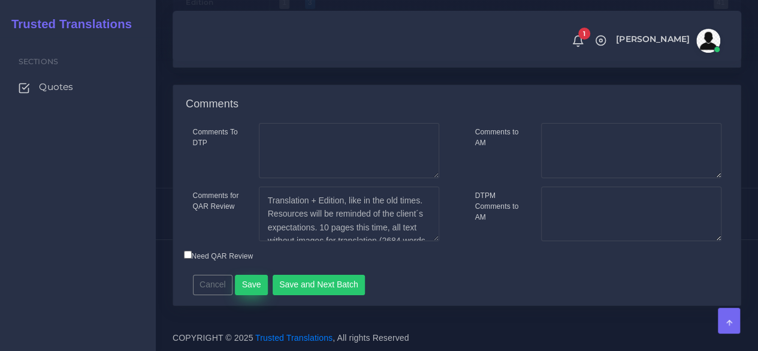
type input "10"
click at [256, 280] on button "Save" at bounding box center [251, 285] width 33 height 20
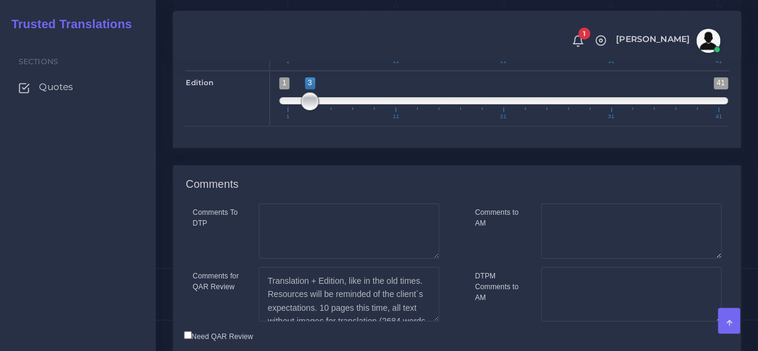
scroll to position [2235, 0]
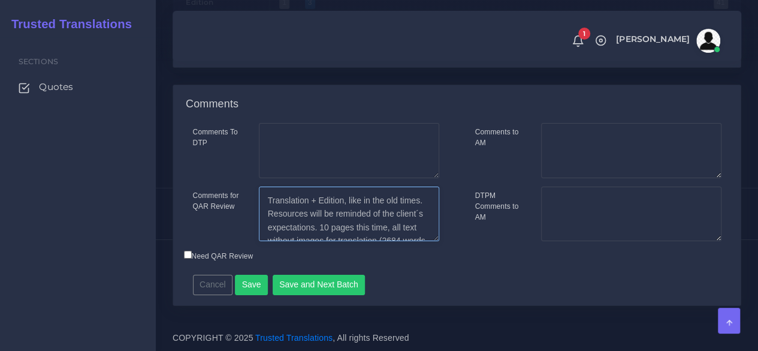
click at [289, 213] on textarea "Translation + Edition, like in the old times. Resources will be reminded of the…" at bounding box center [349, 213] width 180 height 55
click at [389, 228] on textarea "Translation + Edition, like in the old times. Resources will be reminded of the…" at bounding box center [349, 213] width 180 height 55
type textarea "Translation + Edition, like in the old times. MT disabled. Resources will be re…"
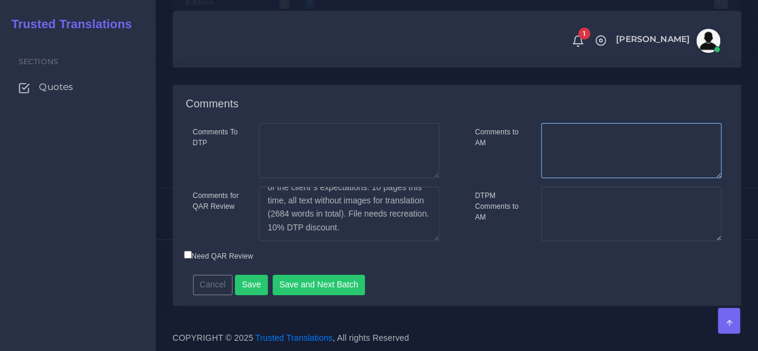
click at [662, 131] on textarea "Comments to AM" at bounding box center [631, 150] width 180 height 55
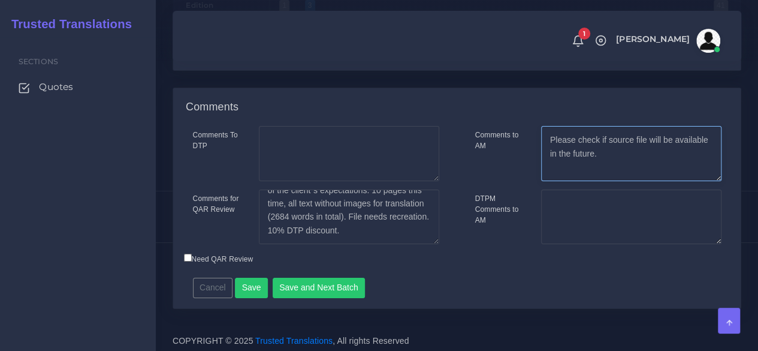
scroll to position [2235, 0]
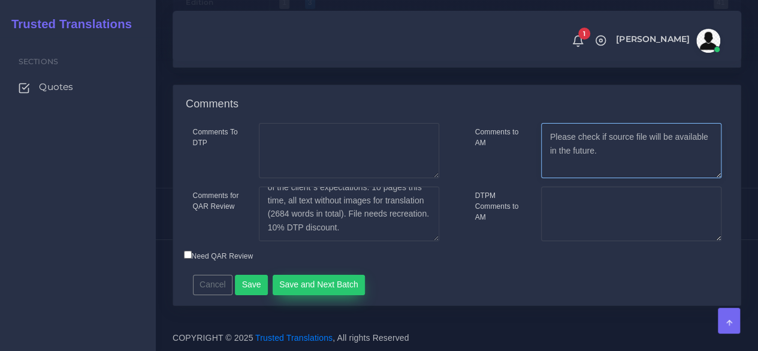
type textarea "Please check if source file will be available in the future."
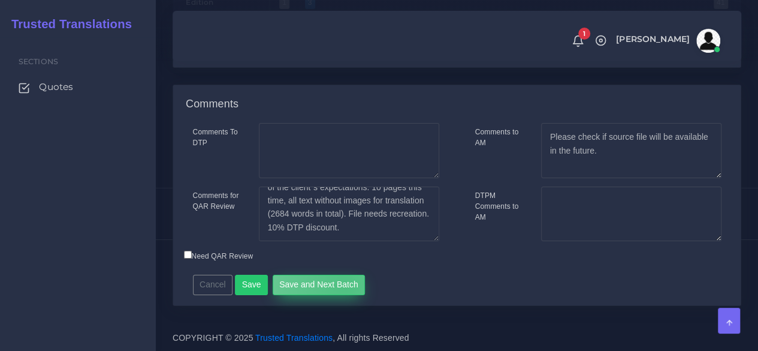
click at [340, 287] on button "Save and Next Batch" at bounding box center [319, 285] width 93 height 20
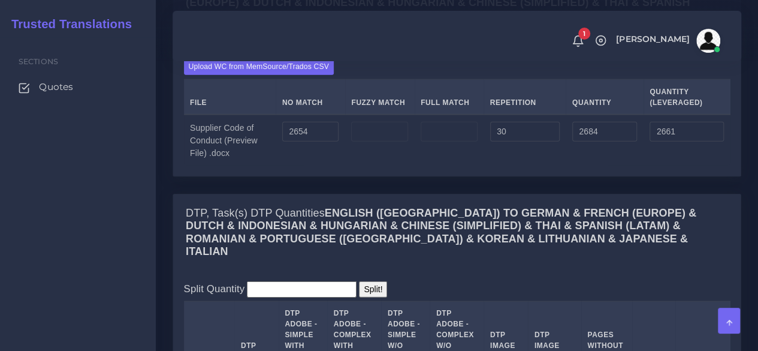
scroll to position [1276, 0]
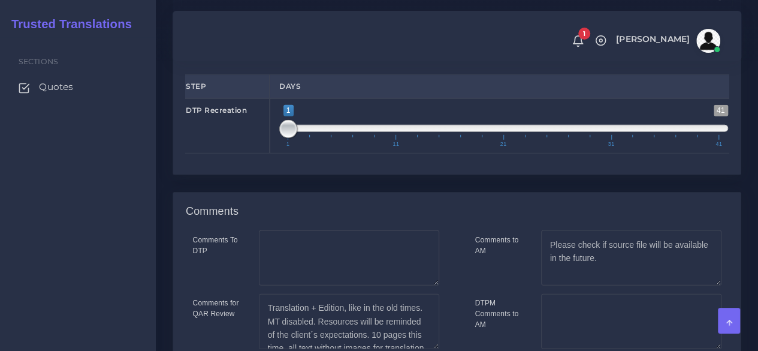
scroll to position [1738, 0]
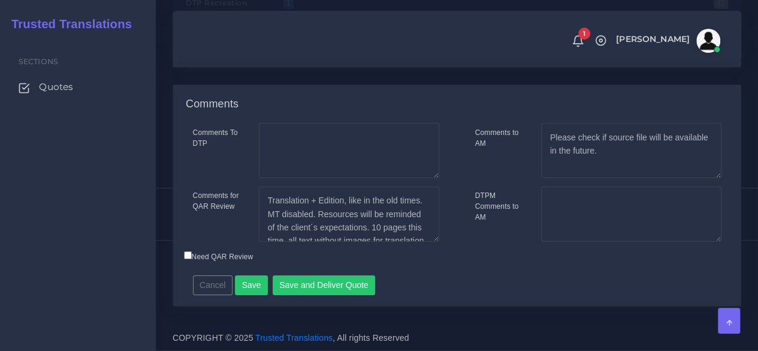
click at [131, 234] on div "Sections Quotes" at bounding box center [78, 193] width 156 height 313
click at [300, 295] on button "Save and Deliver Quote" at bounding box center [324, 285] width 103 height 20
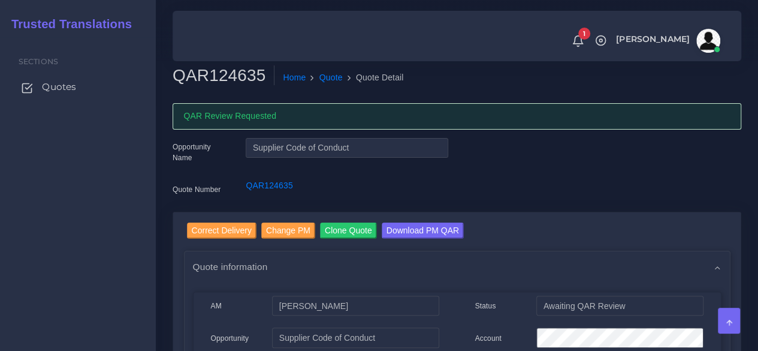
click at [70, 89] on span "Quotes" at bounding box center [59, 86] width 34 height 13
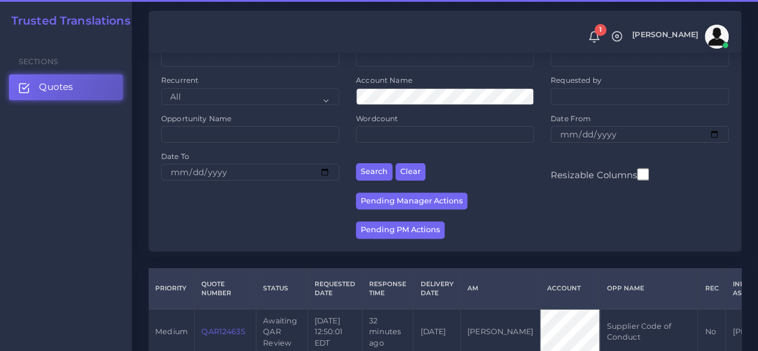
scroll to position [240, 0]
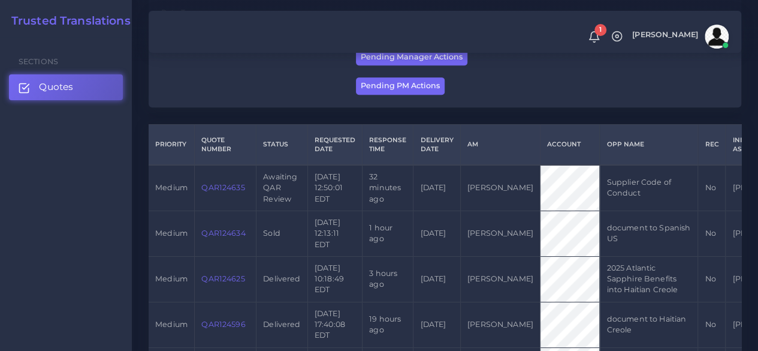
click at [230, 233] on link "QAR124634" at bounding box center [223, 232] width 44 height 9
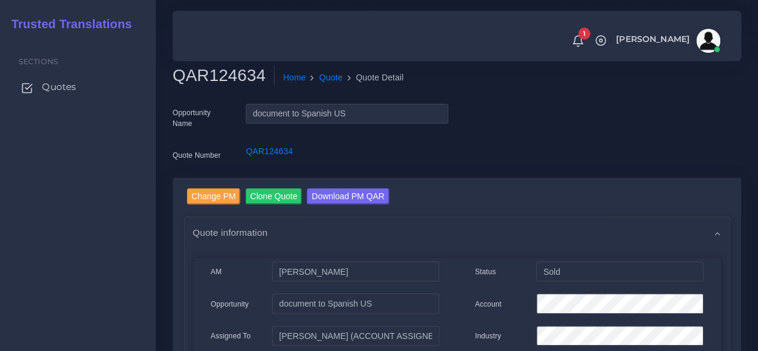
click at [65, 91] on span "Quotes" at bounding box center [59, 86] width 34 height 13
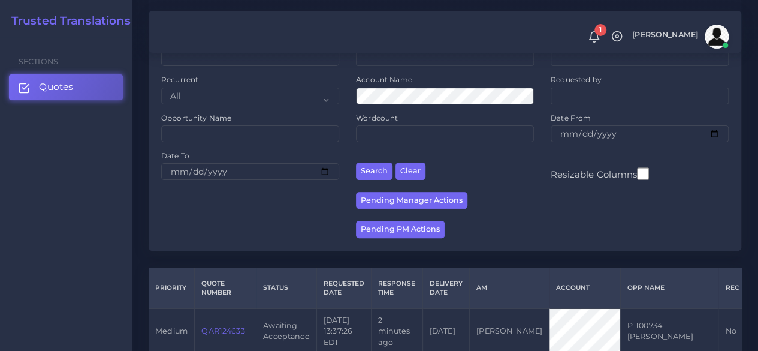
scroll to position [240, 0]
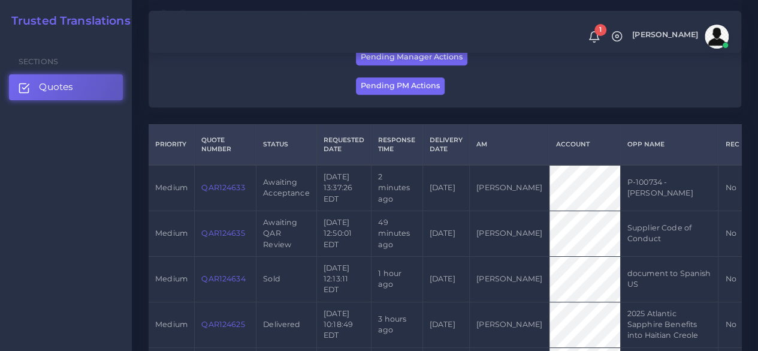
click at [223, 189] on link "QAR124633" at bounding box center [222, 187] width 43 height 9
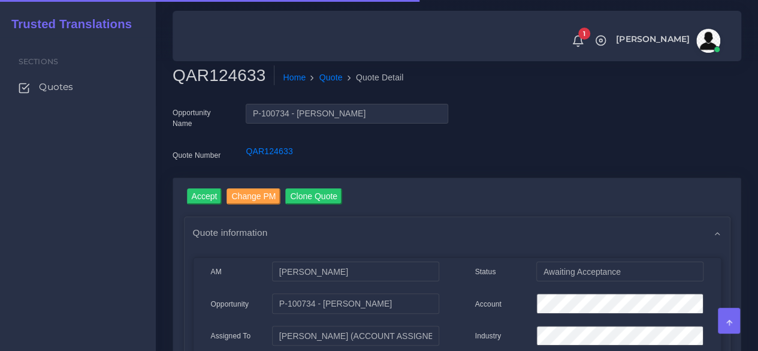
click at [213, 79] on h2 "QAR124633" at bounding box center [224, 75] width 102 height 20
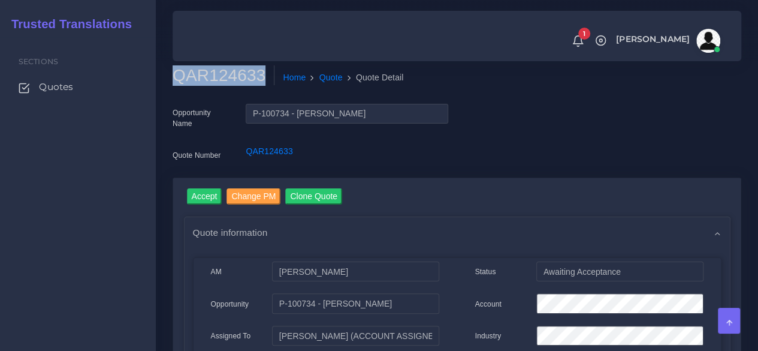
click at [213, 79] on h2 "QAR124633" at bounding box center [224, 75] width 102 height 20
copy h2 "QAR124633"
click at [198, 200] on input "Accept" at bounding box center [204, 196] width 35 height 16
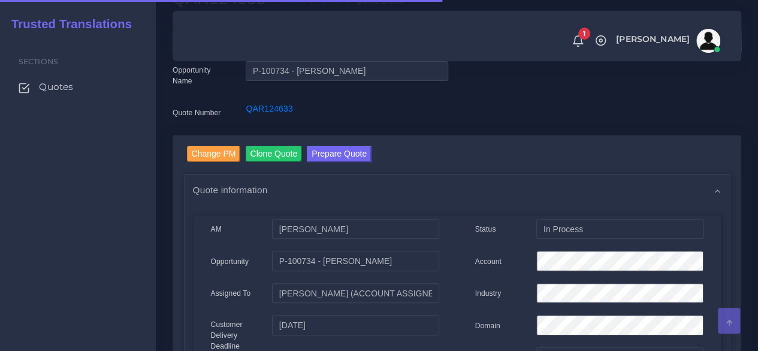
scroll to position [120, 0]
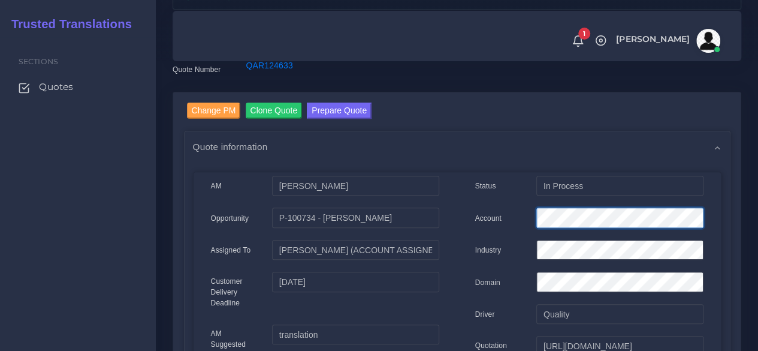
click at [507, 217] on div "Account" at bounding box center [589, 219] width 246 height 24
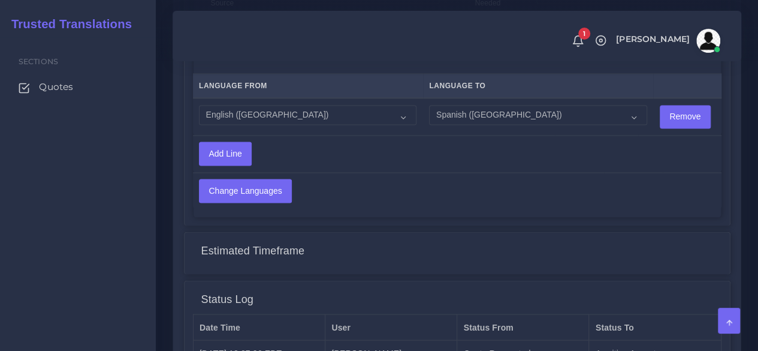
scroll to position [1079, 0]
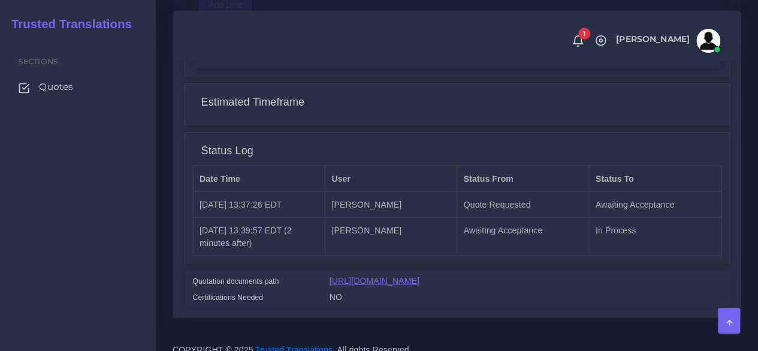
click at [420, 275] on link "[URL][DOMAIN_NAME]" at bounding box center [375, 280] width 90 height 10
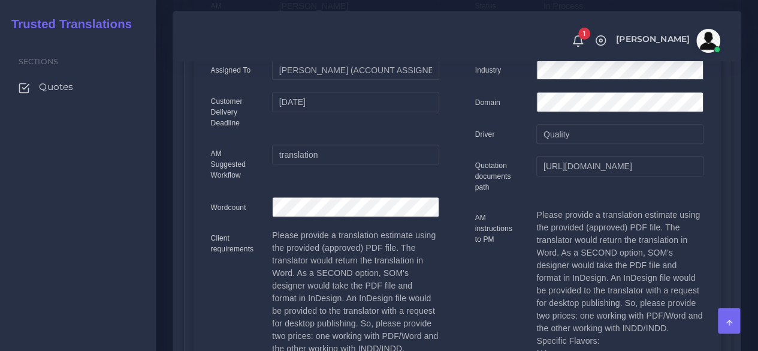
scroll to position [120, 0]
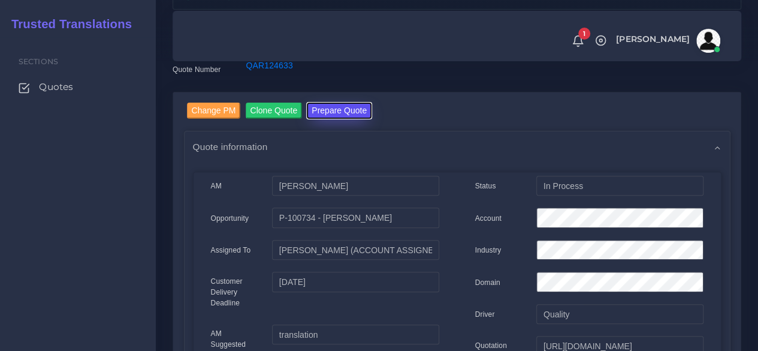
click at [339, 116] on button "Prepare Quote" at bounding box center [339, 110] width 65 height 16
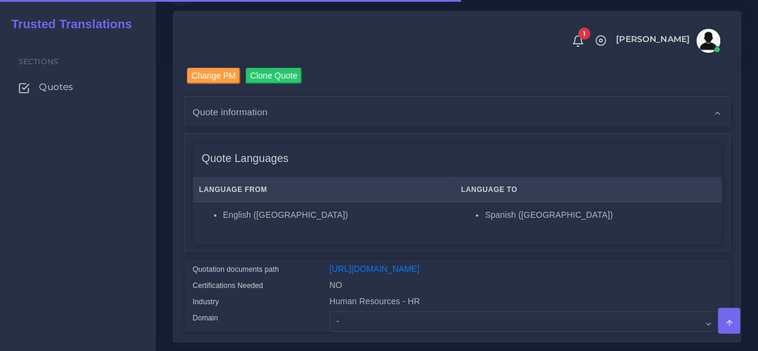
scroll to position [240, 0]
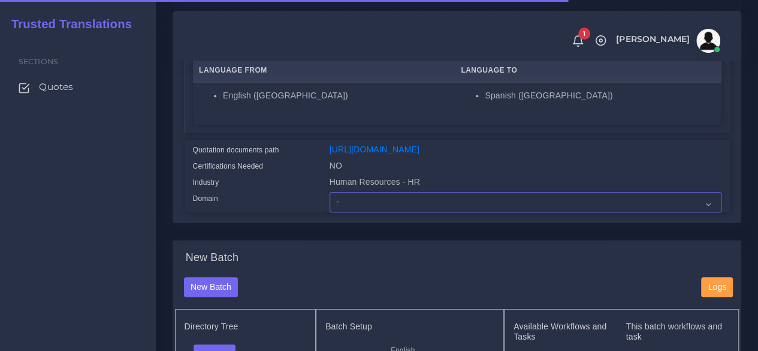
click at [355, 212] on select "- Advertising and Media Agriculture, Forestry and Fishing Architecture, Buildin…" at bounding box center [526, 202] width 392 height 20
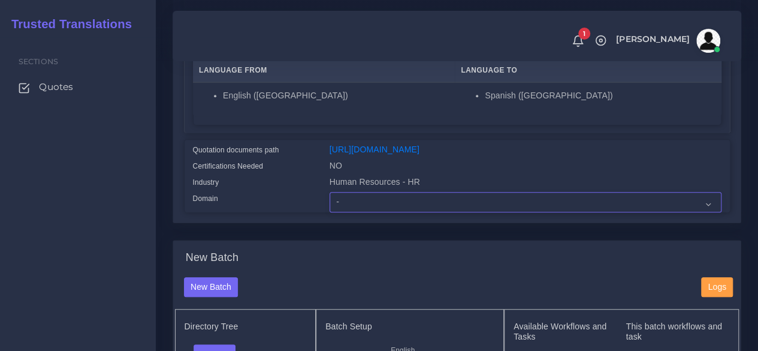
select select "Human Resources - HR"
click at [330, 212] on select "- Advertising and Media Agriculture, Forestry and Fishing Architecture, Buildin…" at bounding box center [526, 202] width 392 height 20
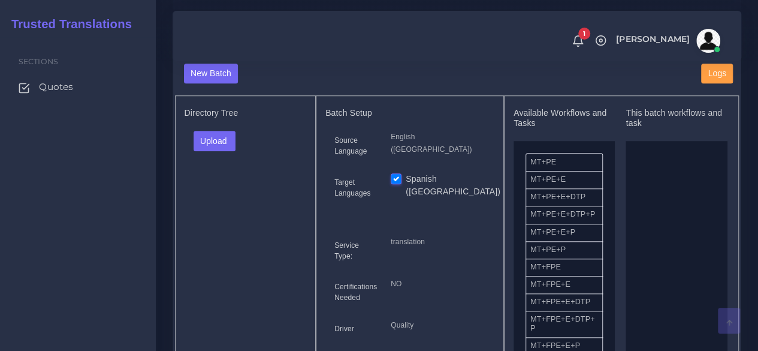
scroll to position [480, 0]
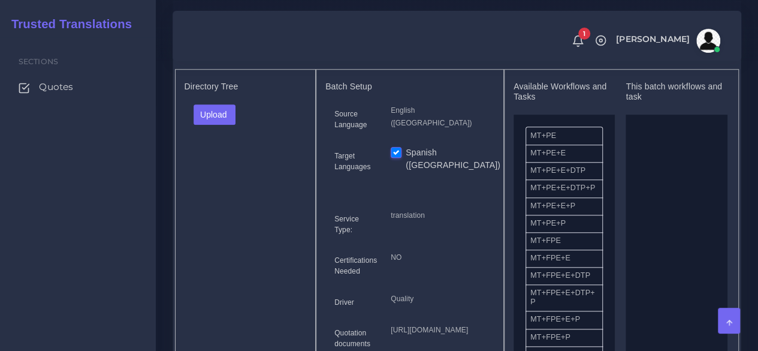
click at [215, 120] on div "Directory Tree Upload Folder Files un/check all" at bounding box center [245, 228] width 141 height 319
click at [216, 125] on button "Upload" at bounding box center [215, 114] width 43 height 20
click at [223, 167] on label "Files" at bounding box center [235, 159] width 83 height 15
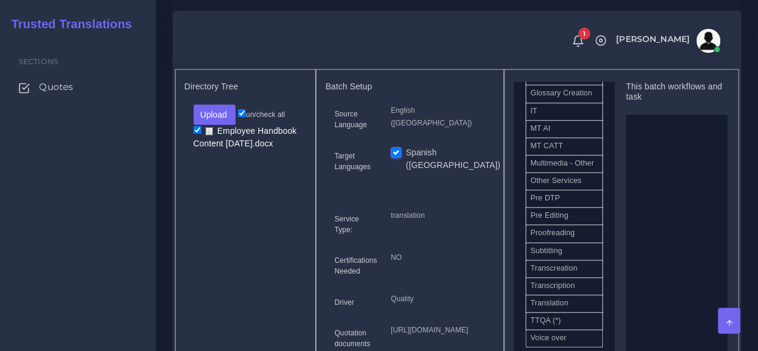
scroll to position [706, 0]
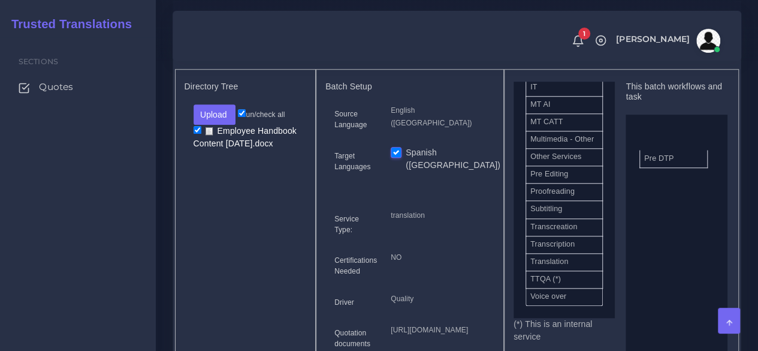
drag, startPoint x: 568, startPoint y: 179, endPoint x: 683, endPoint y: 179, distance: 115.1
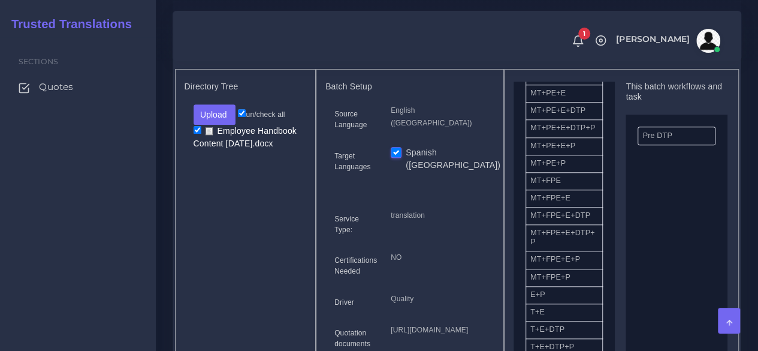
scroll to position [0, 0]
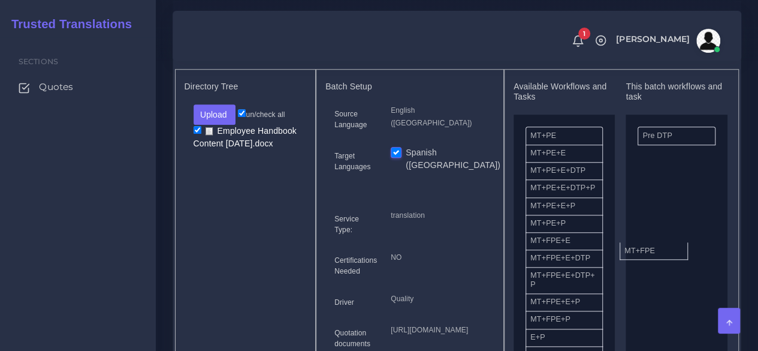
drag, startPoint x: 576, startPoint y: 268, endPoint x: 670, endPoint y: 270, distance: 94.1
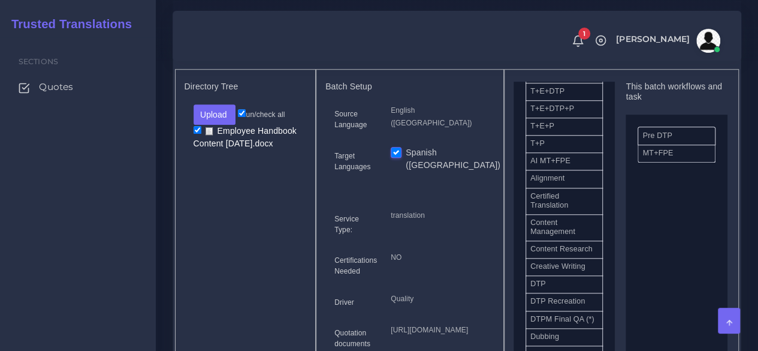
scroll to position [300, 0]
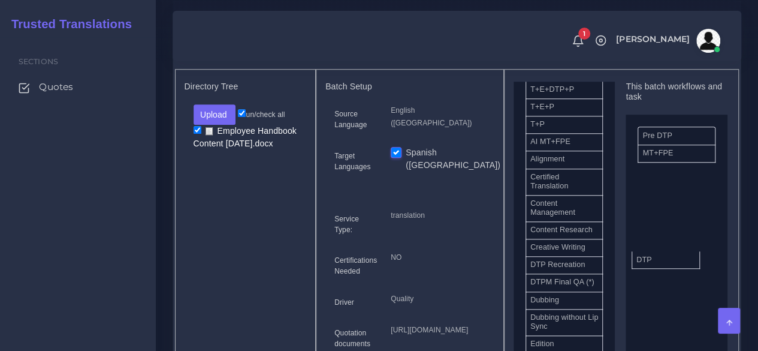
drag, startPoint x: 555, startPoint y: 302, endPoint x: 661, endPoint y: 284, distance: 107.7
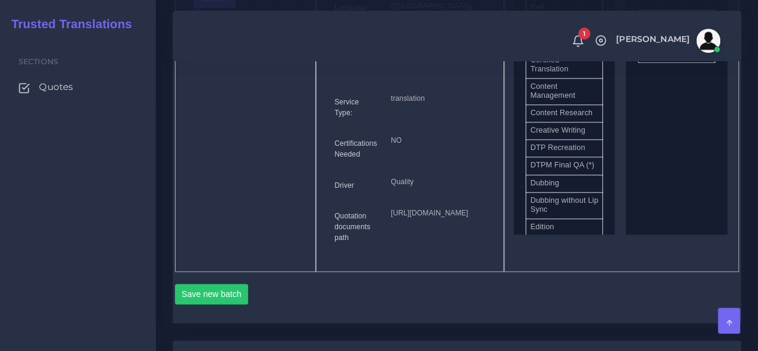
scroll to position [779, 0]
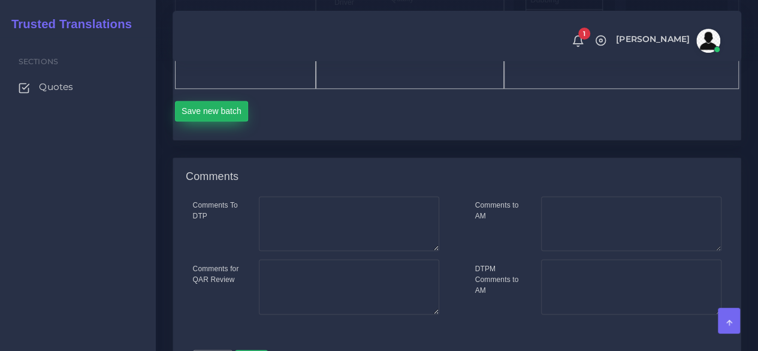
click at [221, 121] on button "Save new batch" at bounding box center [212, 111] width 74 height 20
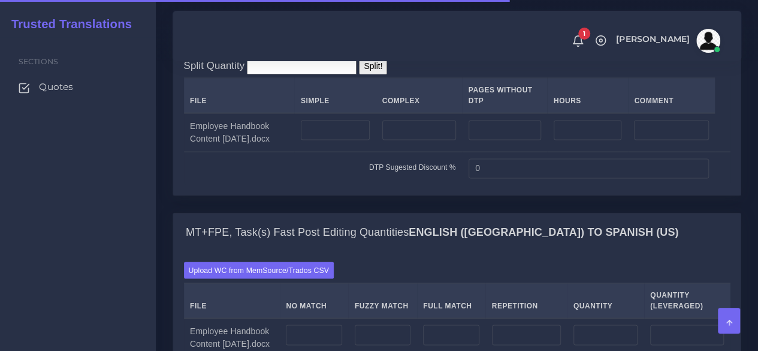
scroll to position [959, 0]
click at [369, 140] on input "number" at bounding box center [335, 129] width 69 height 20
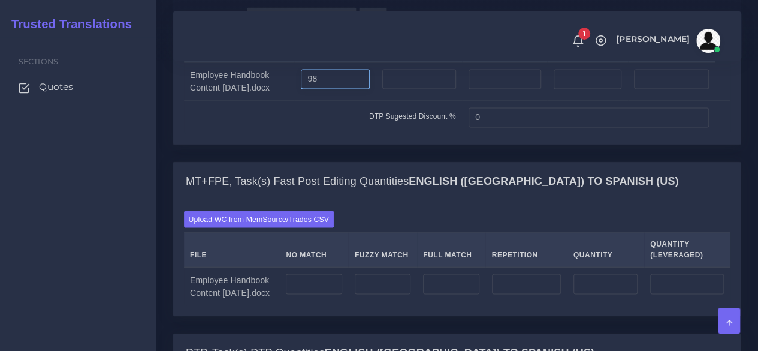
scroll to position [1079, 0]
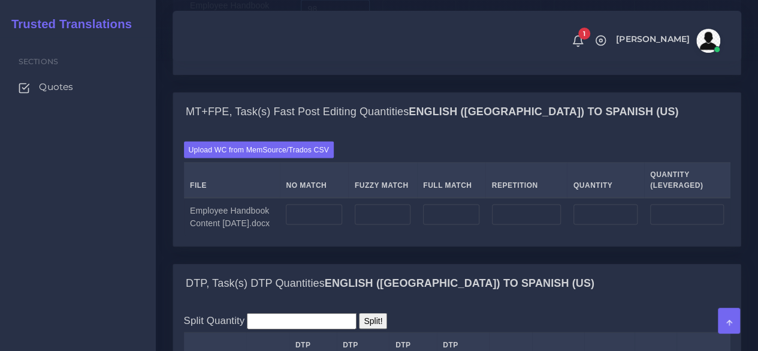
type input "98"
drag, startPoint x: 493, startPoint y: 134, endPoint x: 400, endPoint y: 134, distance: 92.9
click at [400, 64] on tr "DTP Sugested Discount % 0" at bounding box center [457, 47] width 547 height 33
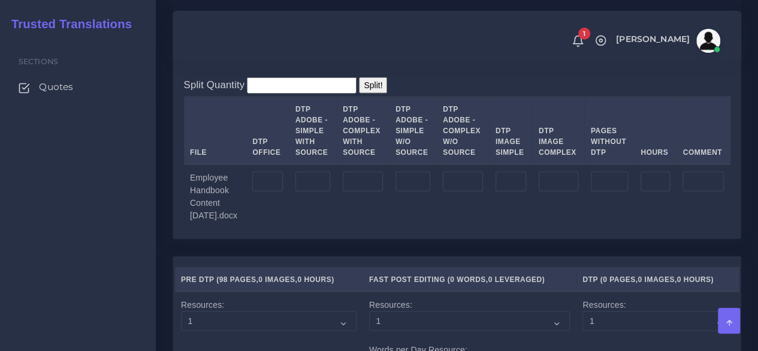
scroll to position [1379, 0]
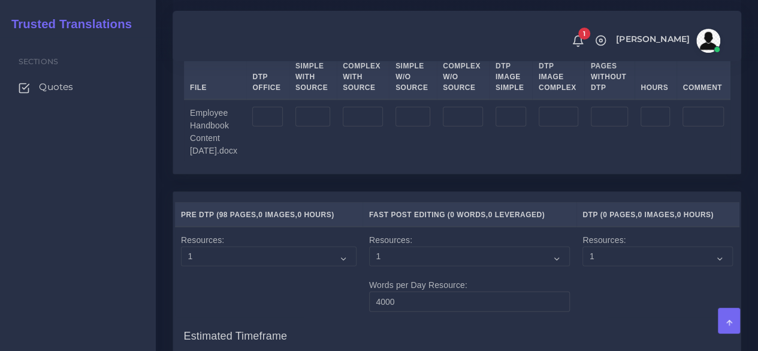
type input "10"
click at [272, 127] on input "number" at bounding box center [267, 117] width 30 height 20
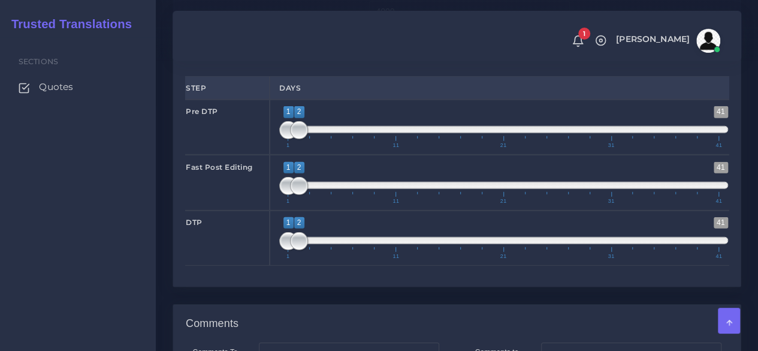
scroll to position [1978, 0]
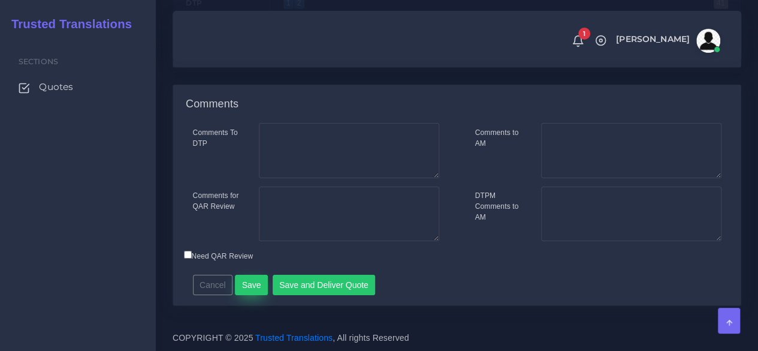
type input "98"
click at [256, 295] on button "Save" at bounding box center [251, 285] width 33 height 20
click at [585, 165] on textarea "Comments to AM" at bounding box center [631, 150] width 180 height 55
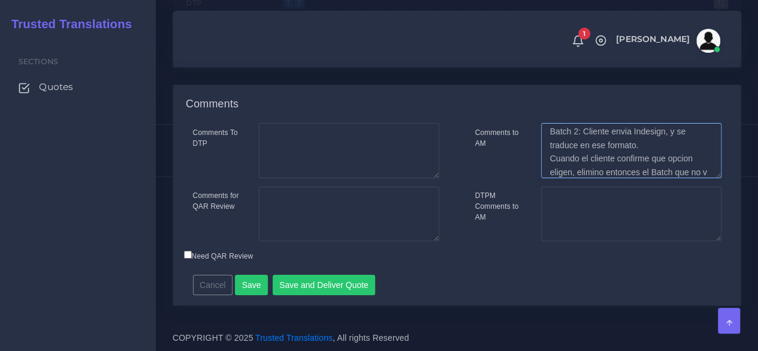
scroll to position [46, 0]
type textarea "Batch 1: PDF se convierte a Word, y se traduce en ese formato. Batch 2: Cliente…"
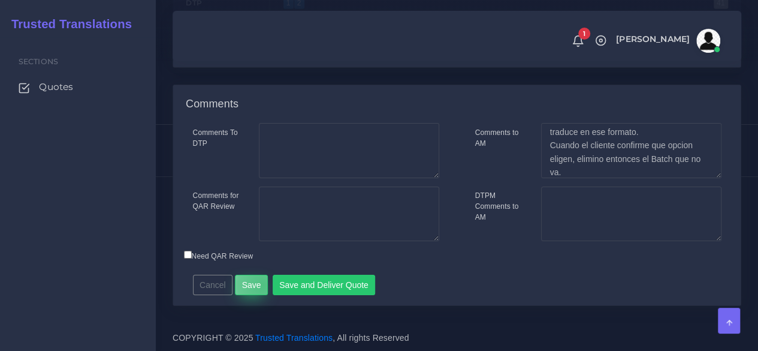
click at [260, 285] on button "Save" at bounding box center [251, 285] width 33 height 20
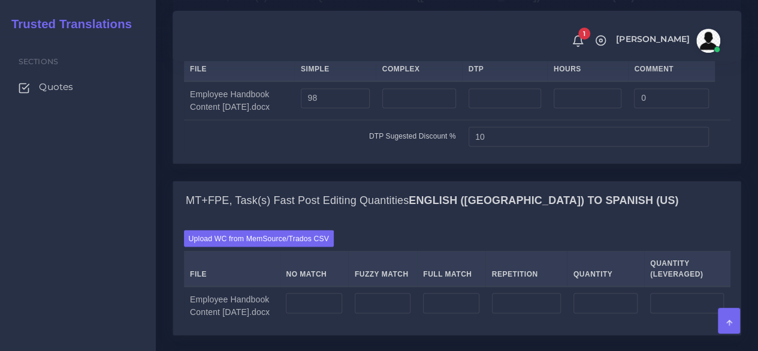
scroll to position [1079, 0]
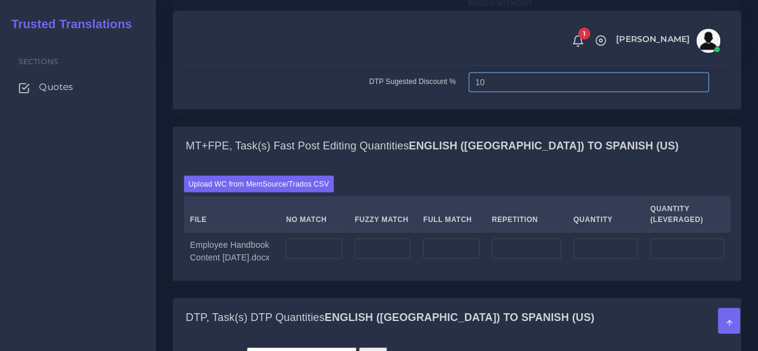
drag, startPoint x: 507, startPoint y: 168, endPoint x: 460, endPoint y: 169, distance: 46.8
click at [460, 98] on tr "DTP Sugested Discount % 10" at bounding box center [457, 81] width 547 height 33
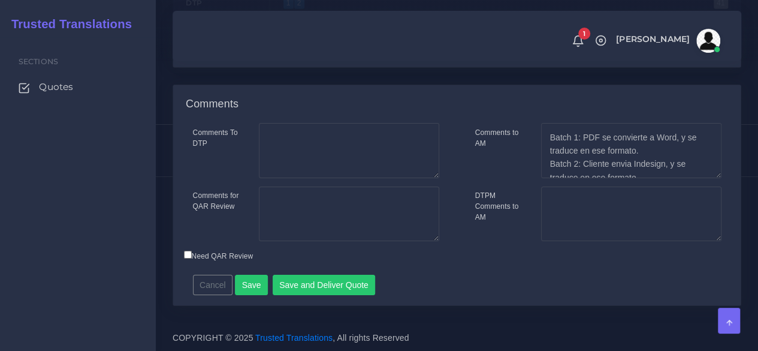
scroll to position [2025, 0]
type input "5"
click at [249, 287] on button "Save" at bounding box center [251, 285] width 33 height 20
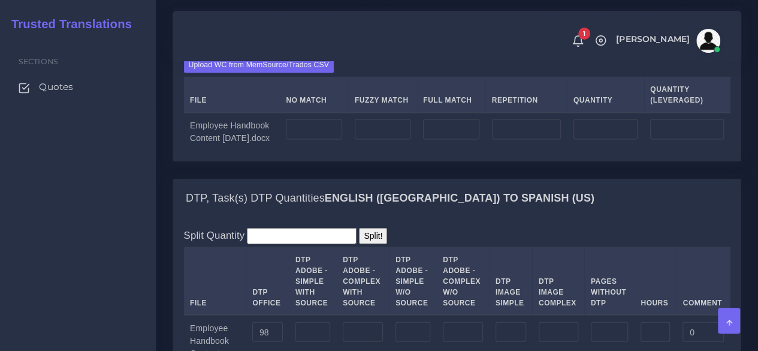
scroll to position [1199, 0]
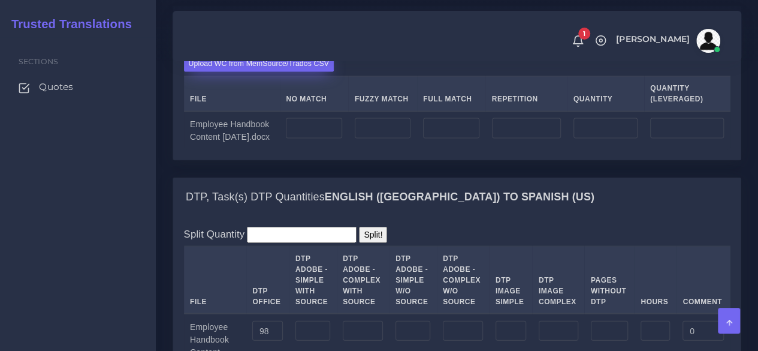
click at [251, 71] on label "Upload WC from MemSource/Trados CSV" at bounding box center [259, 63] width 150 height 16
click at [0, 0] on input "Upload WC from MemSource/Trados CSV" at bounding box center [0, 0] width 0 height 0
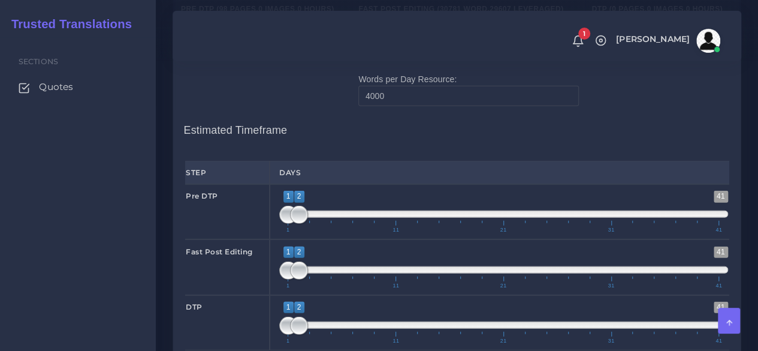
scroll to position [1678, 0]
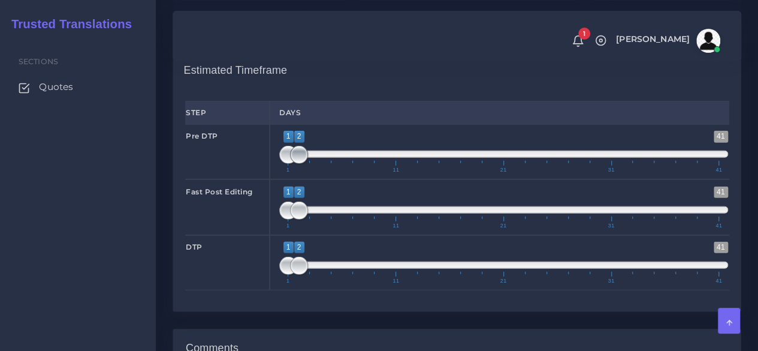
type input "1;1"
drag, startPoint x: 300, startPoint y: 258, endPoint x: 275, endPoint y: 261, distance: 24.8
click at [275, 179] on div "1 41 1 1 1 — 1 1 11 21 31 41 1;1" at bounding box center [504, 151] width 468 height 55
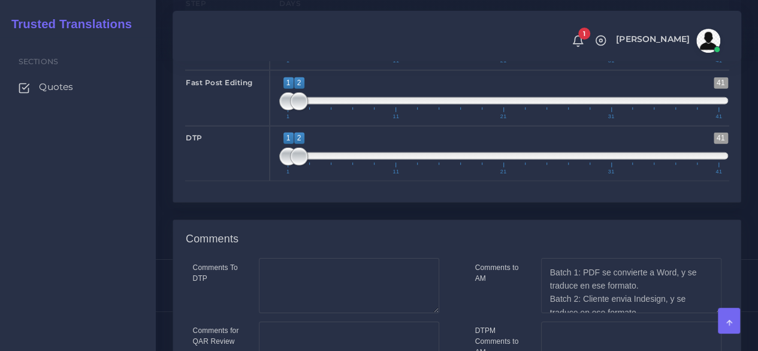
scroll to position [1798, 0]
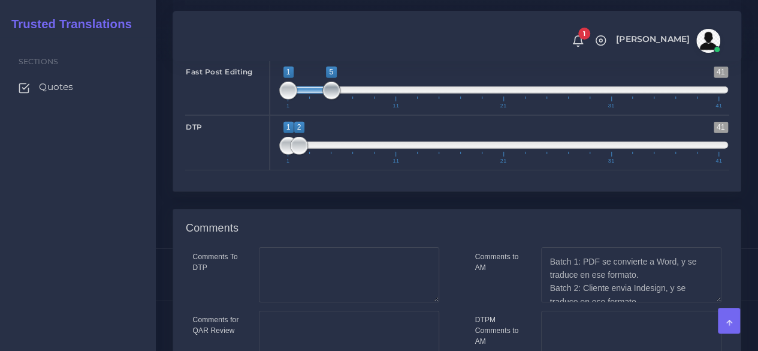
type input "1;6"
drag, startPoint x: 300, startPoint y: 200, endPoint x: 338, endPoint y: 198, distance: 38.4
click at [338, 99] on span at bounding box center [342, 91] width 18 height 18
drag, startPoint x: 325, startPoint y: 249, endPoint x: 333, endPoint y: 247, distance: 8.6
click at [341, 155] on span at bounding box center [342, 146] width 18 height 18
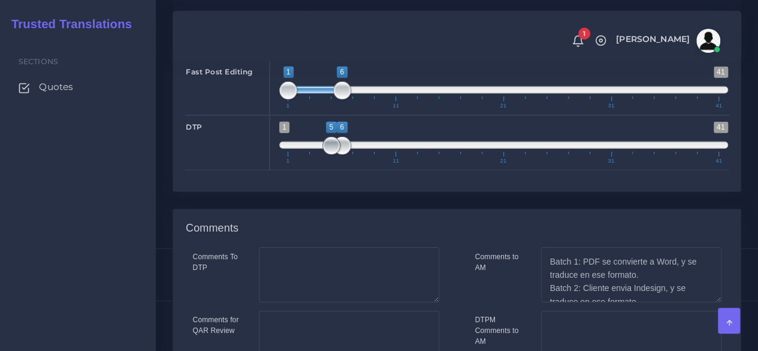
type input "6;6"
drag, startPoint x: 289, startPoint y: 252, endPoint x: 345, endPoint y: 248, distance: 55.9
click at [345, 155] on span at bounding box center [342, 146] width 18 height 18
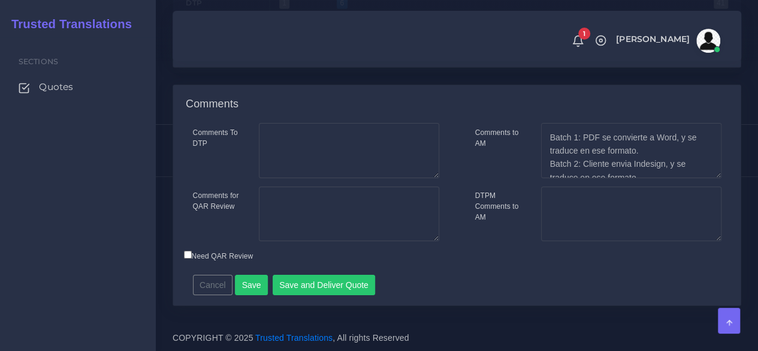
scroll to position [2025, 0]
click at [257, 278] on button "Save" at bounding box center [251, 285] width 33 height 20
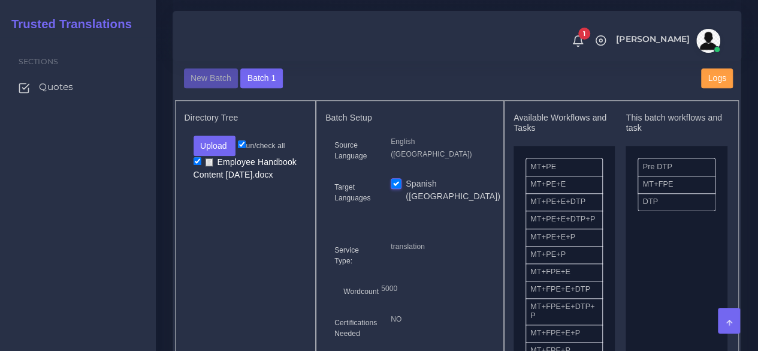
scroll to position [480, 0]
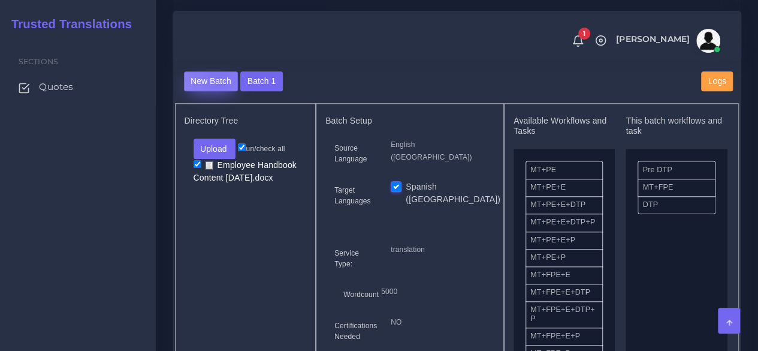
click at [218, 92] on button "New Batch" at bounding box center [211, 81] width 55 height 20
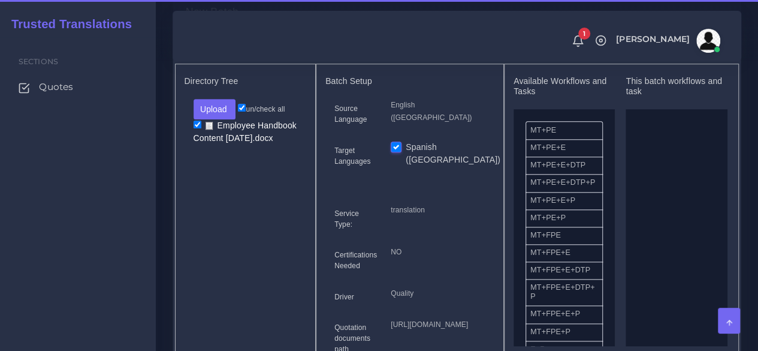
scroll to position [420, 0]
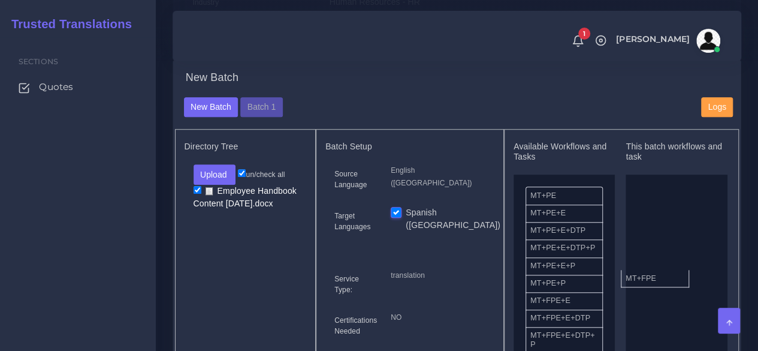
drag, startPoint x: 567, startPoint y: 323, endPoint x: 646, endPoint y: 290, distance: 85.7
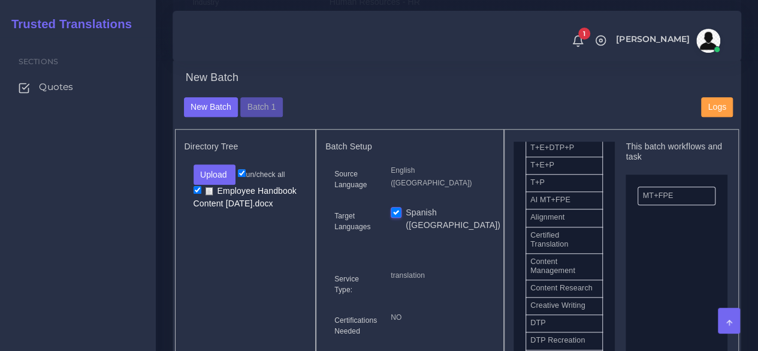
scroll to position [360, 0]
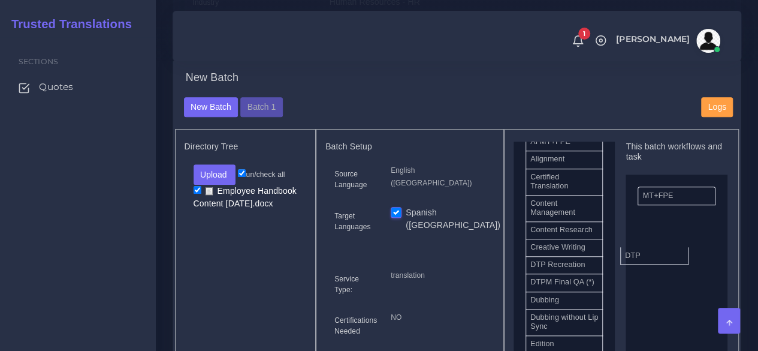
drag, startPoint x: 568, startPoint y: 299, endPoint x: 663, endPoint y: 276, distance: 97.4
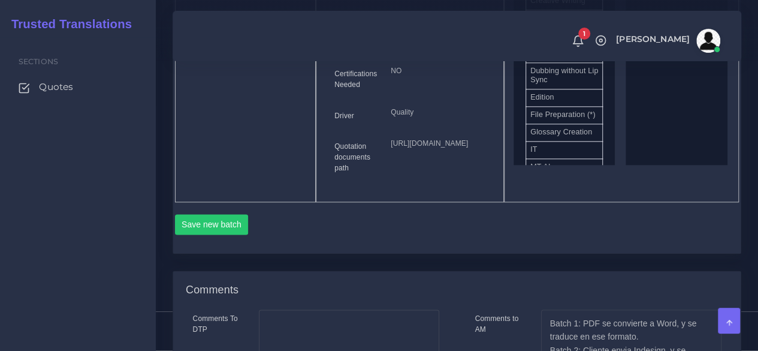
scroll to position [719, 0]
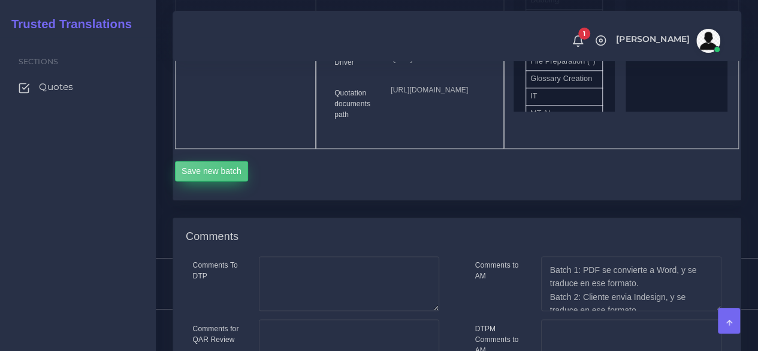
click at [234, 181] on button "Save new batch" at bounding box center [212, 171] width 74 height 20
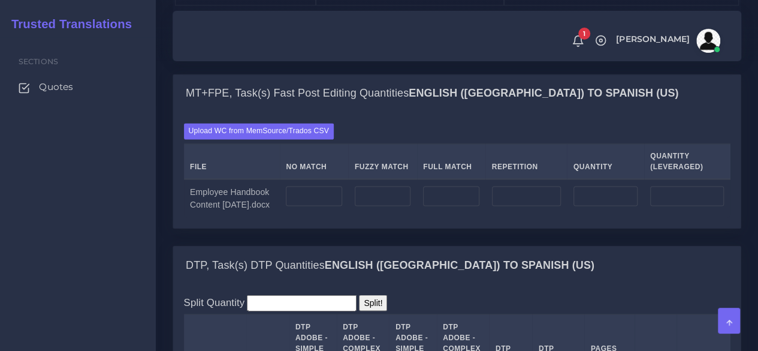
scroll to position [959, 0]
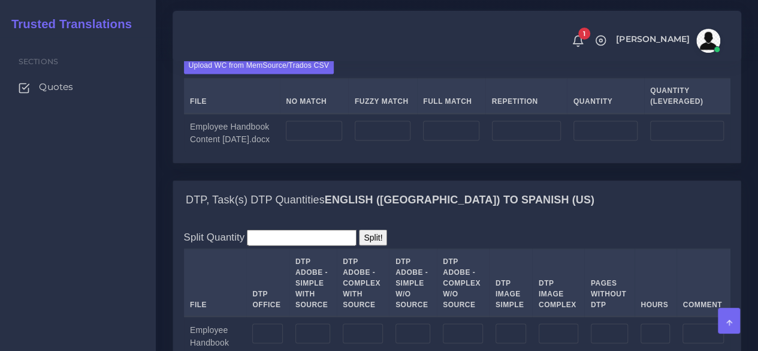
click at [260, 152] on div "Upload WC from MemSource/Trados CSV File No Match Fuzzy Match Full Match Repeti…" at bounding box center [457, 105] width 547 height 94
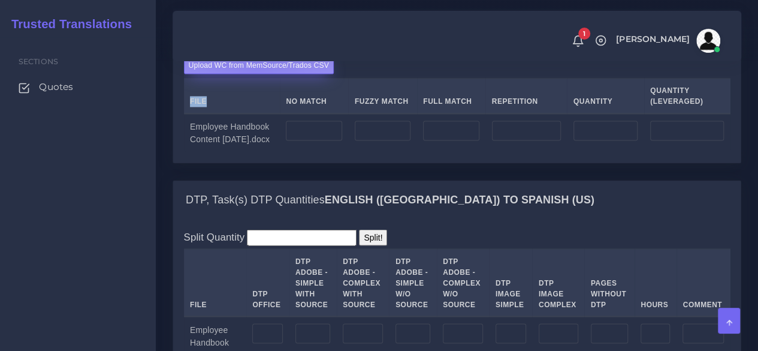
click at [255, 74] on label "Upload WC from MemSource/Trados CSV" at bounding box center [259, 66] width 150 height 16
click at [0, 0] on input "Upload WC from MemSource/Trados CSV" at bounding box center [0, 0] width 0 height 0
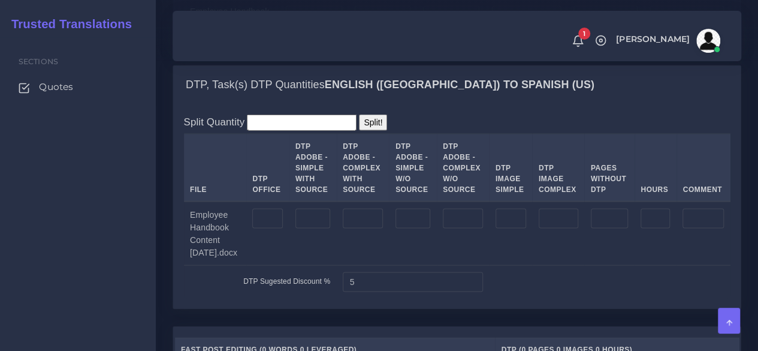
scroll to position [1079, 0]
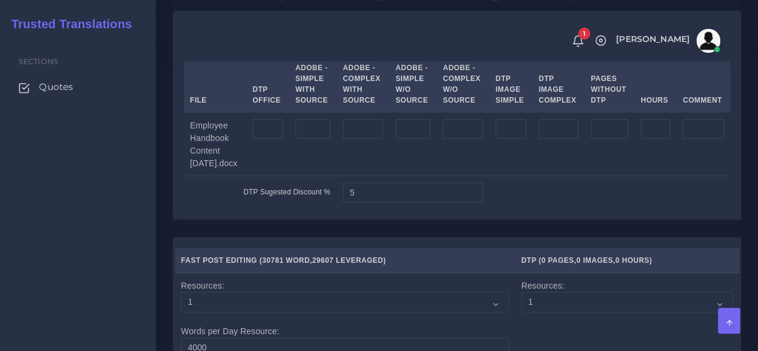
scroll to position [1199, 0]
click at [300, 138] on input "number" at bounding box center [312, 127] width 35 height 20
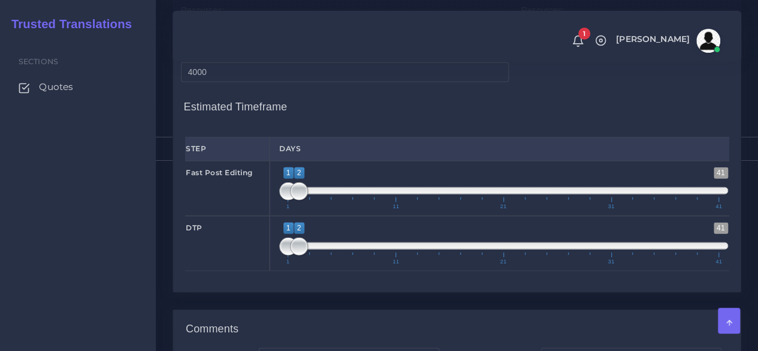
scroll to position [1558, 0]
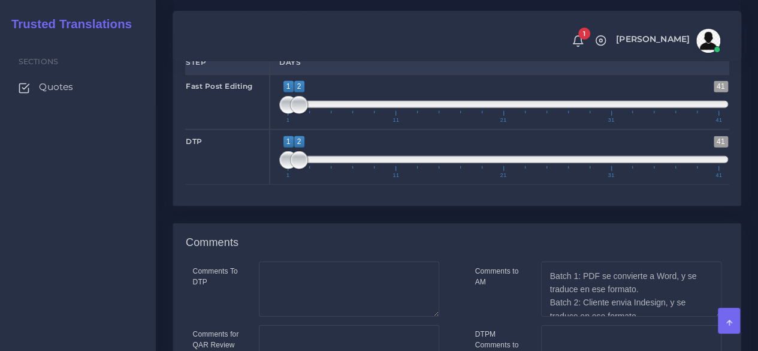
type input "98"
type input "1;6"
drag, startPoint x: 301, startPoint y: 213, endPoint x: 344, endPoint y: 213, distance: 43.2
click at [344, 114] on span at bounding box center [342, 105] width 18 height 18
drag, startPoint x: 300, startPoint y: 264, endPoint x: 339, endPoint y: 264, distance: 39.0
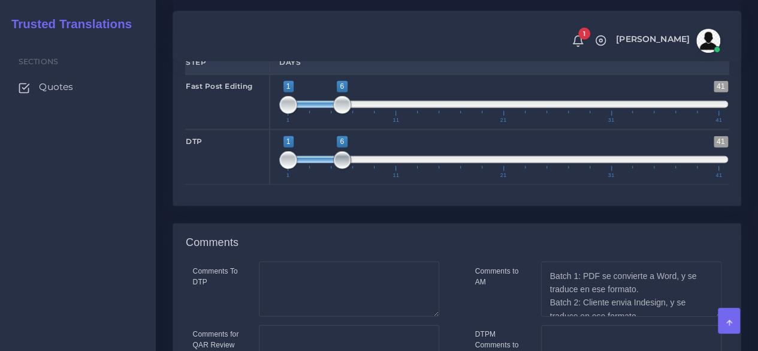
click at [339, 169] on span at bounding box center [342, 160] width 18 height 18
type input "6;6"
drag, startPoint x: 287, startPoint y: 269, endPoint x: 349, endPoint y: 269, distance: 62.3
click at [351, 178] on span "1 41 6 6 6 — 6 1 11 21 31 41" at bounding box center [503, 157] width 449 height 42
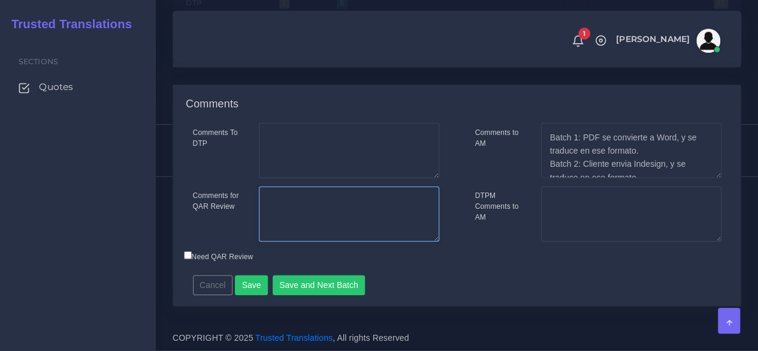
click at [319, 225] on textarea "Comments for QAR Review" at bounding box center [349, 213] width 180 height 55
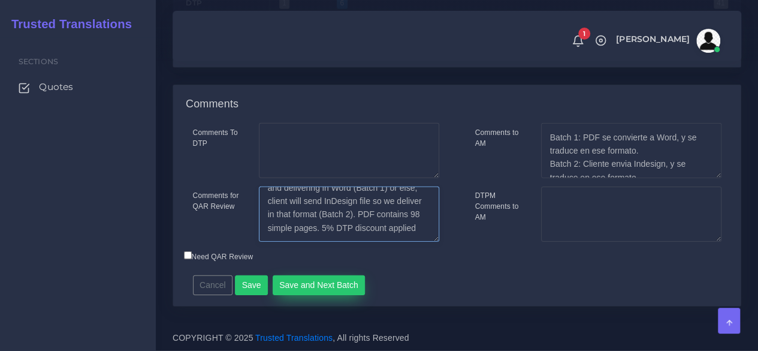
type textarea "Client wants 2 options: Converting the PDF and delivering in Word (Batch 1) or …"
click at [345, 287] on button "Save and Next Batch" at bounding box center [319, 285] width 93 height 20
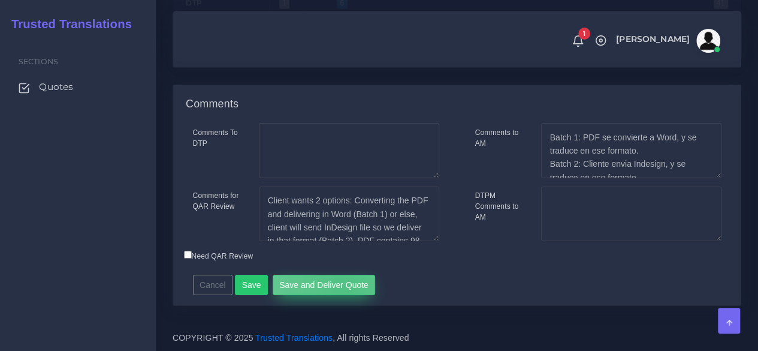
click at [339, 295] on button "Save and Deliver Quote" at bounding box center [324, 285] width 103 height 20
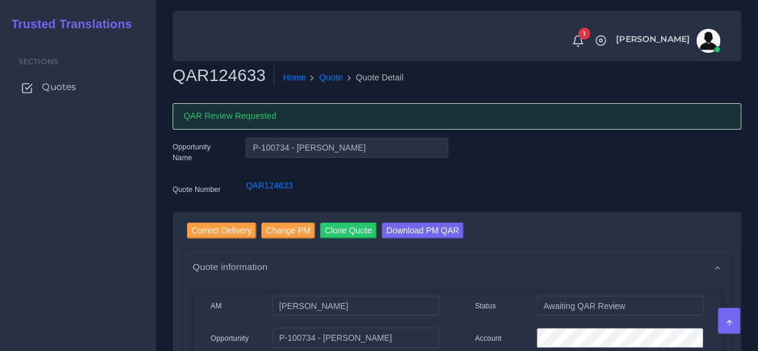
click at [65, 85] on span "Quotes" at bounding box center [59, 86] width 34 height 13
